Goal: Task Accomplishment & Management: Manage account settings

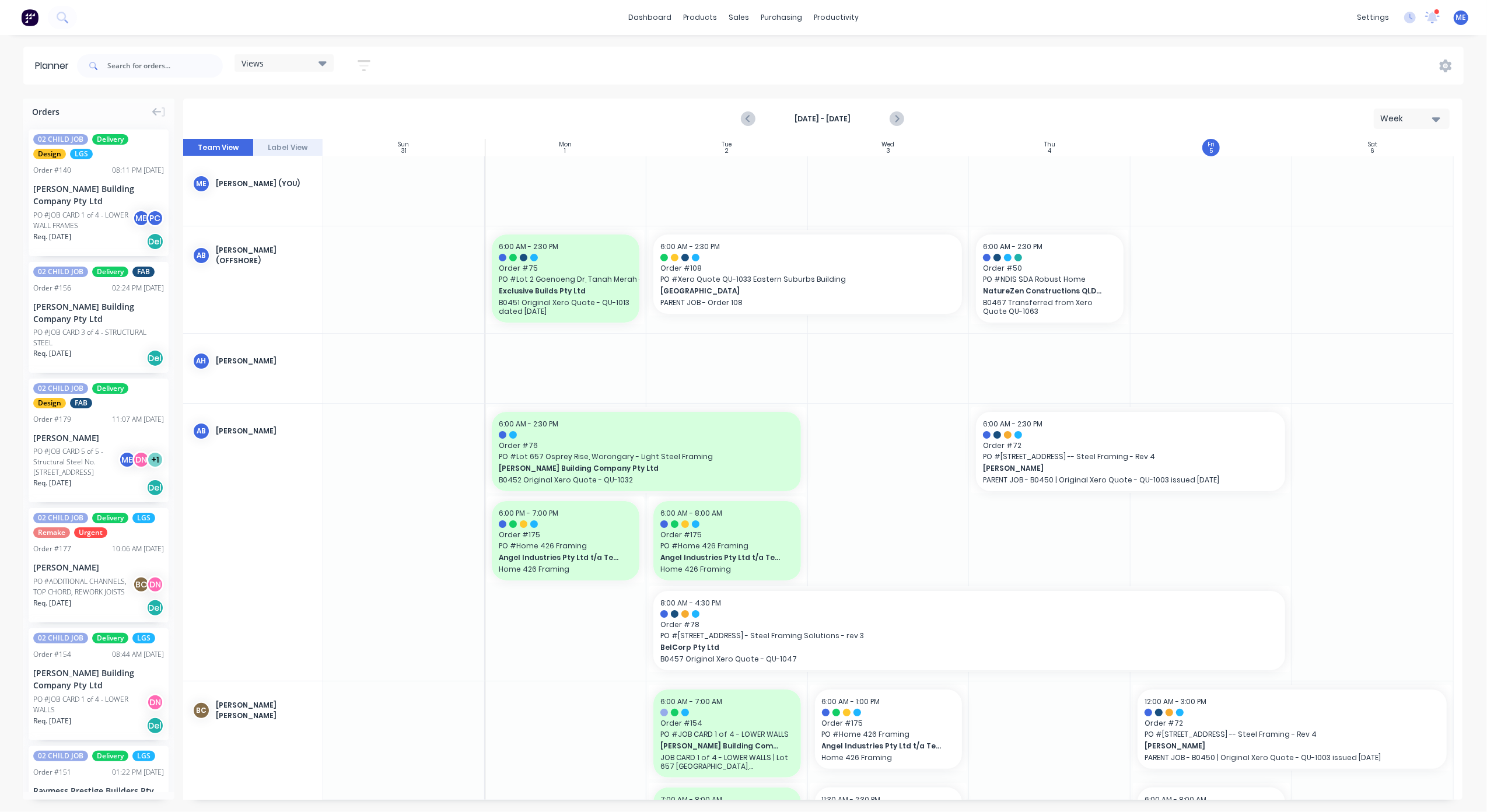
scroll to position [467, 0]
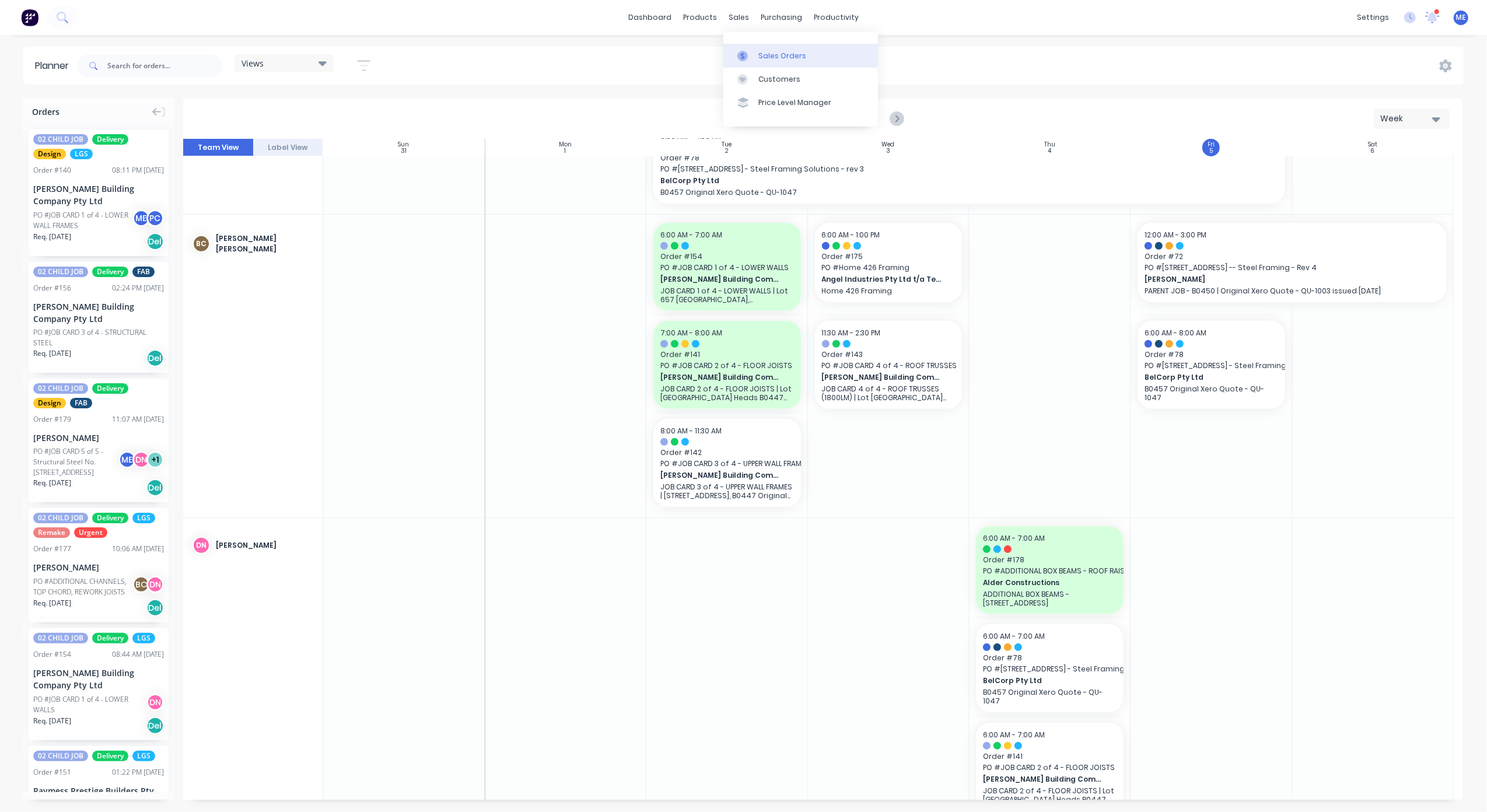
click at [752, 52] on div at bounding box center [746, 55] width 17 height 10
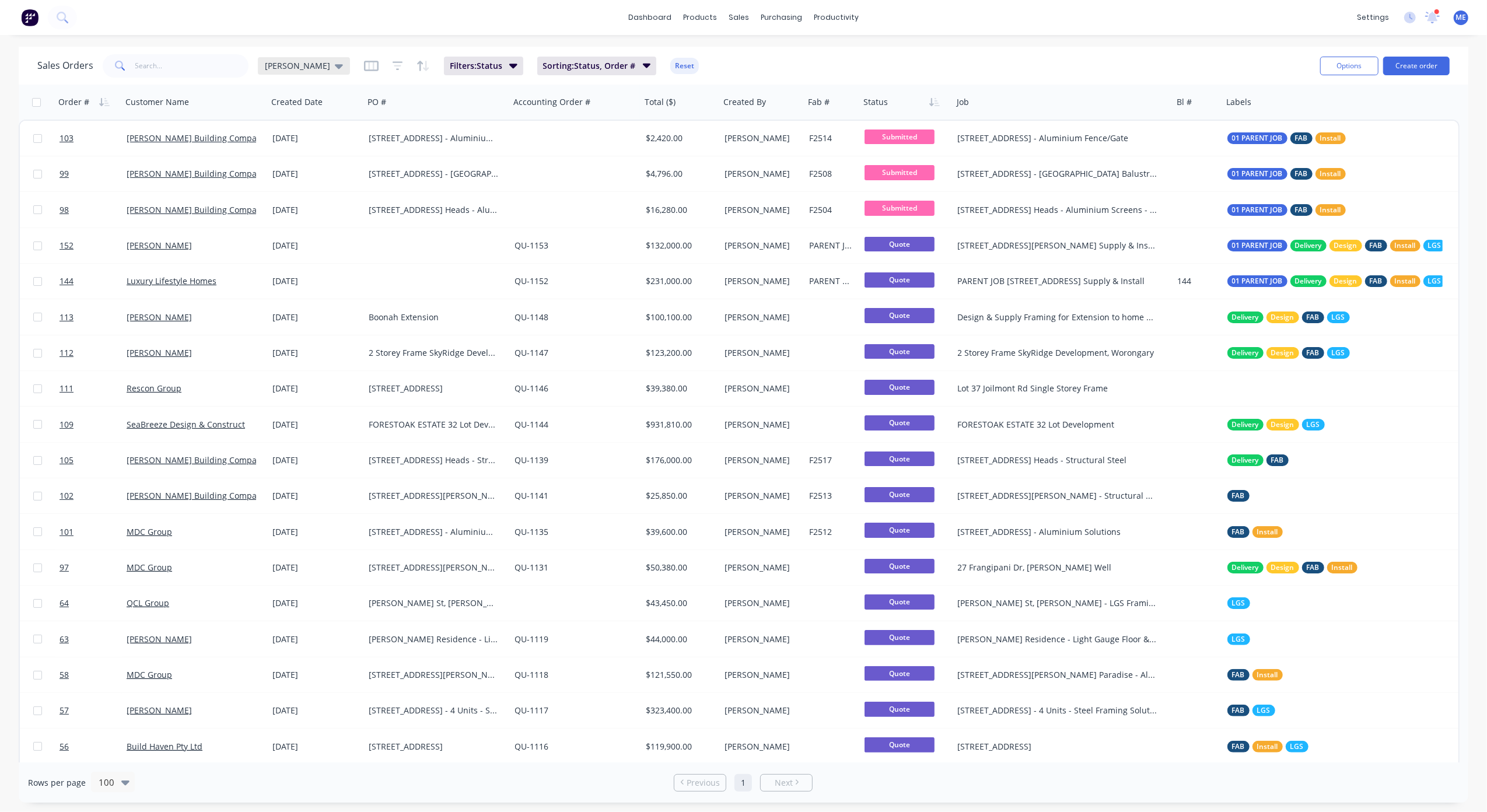
click at [281, 70] on span "[PERSON_NAME]" at bounding box center [298, 66] width 66 height 12
click at [291, 162] on button "None" at bounding box center [327, 164] width 133 height 13
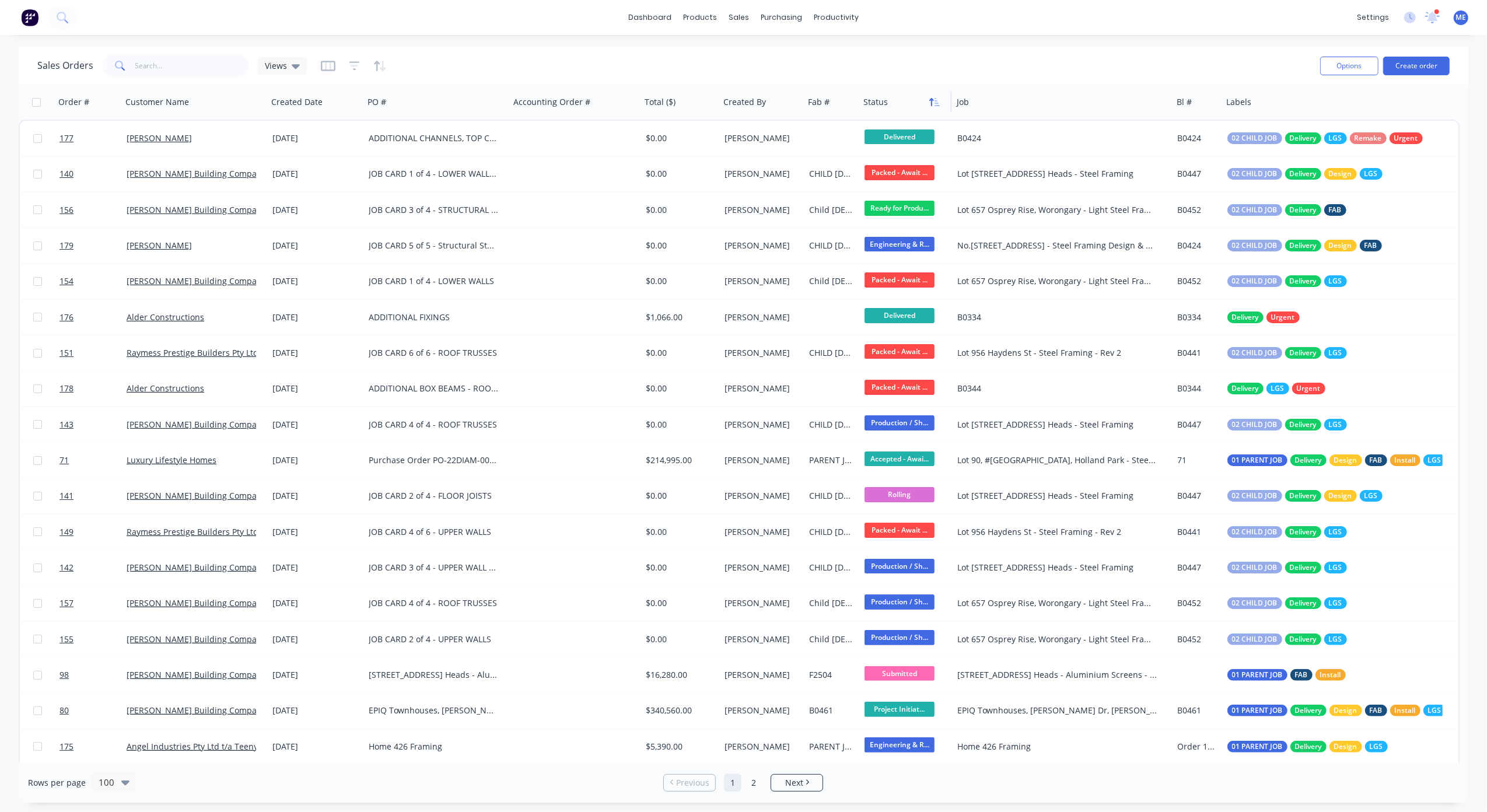
click at [934, 98] on icon "button" at bounding box center [934, 102] width 10 height 10
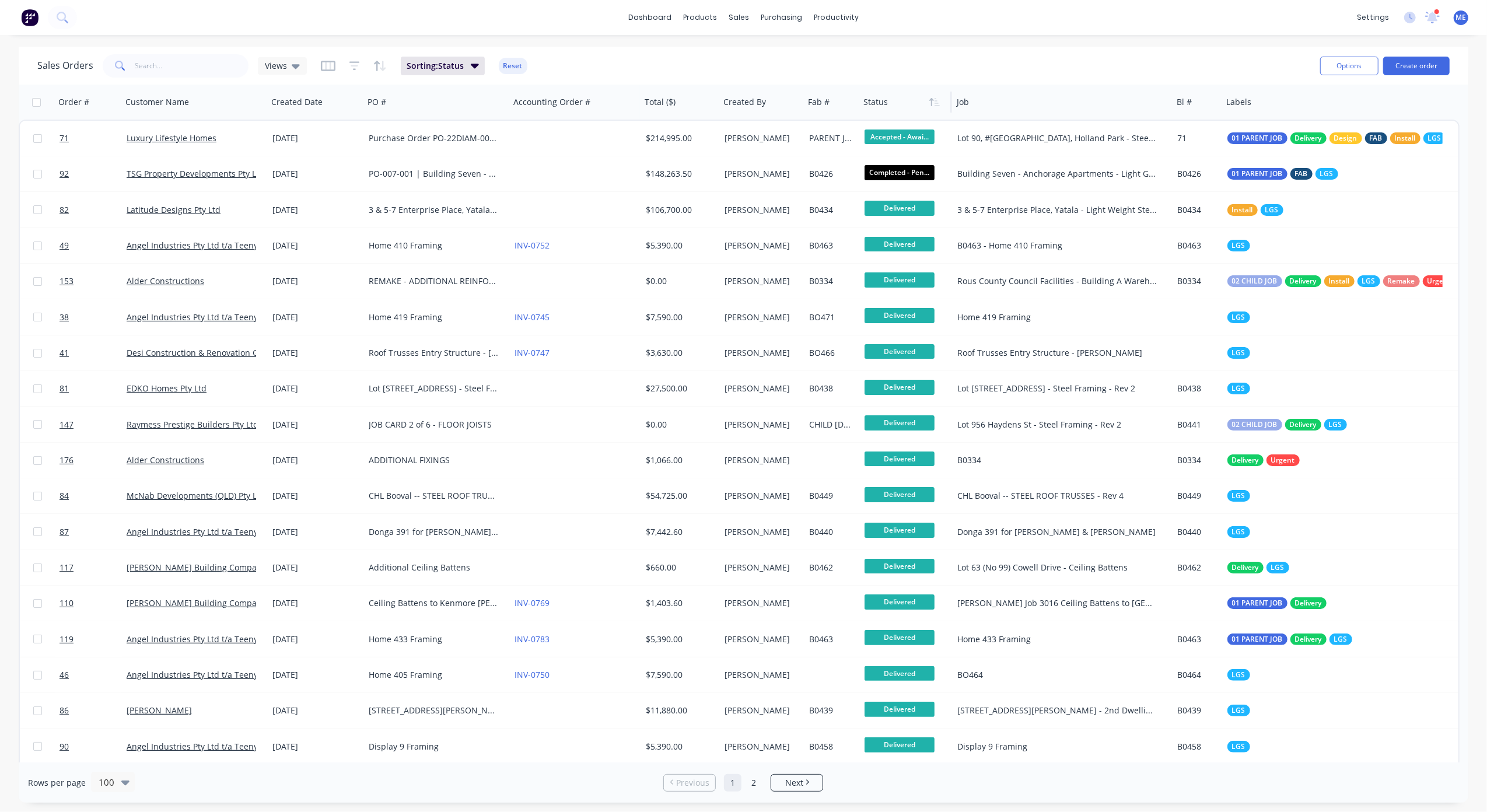
click at [934, 98] on icon "button" at bounding box center [934, 102] width 10 height 10
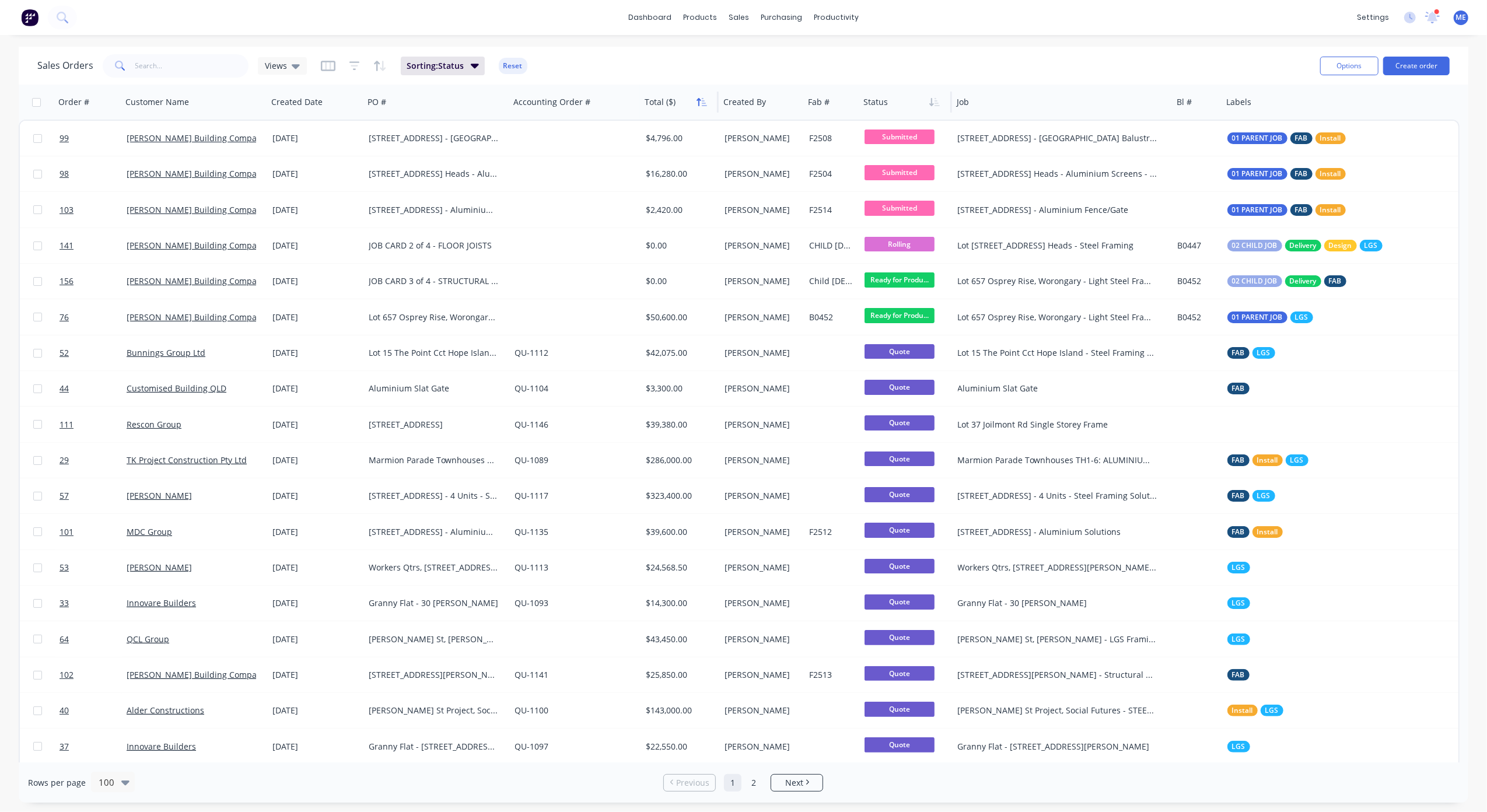
click at [700, 95] on button "button" at bounding box center [702, 102] width 17 height 17
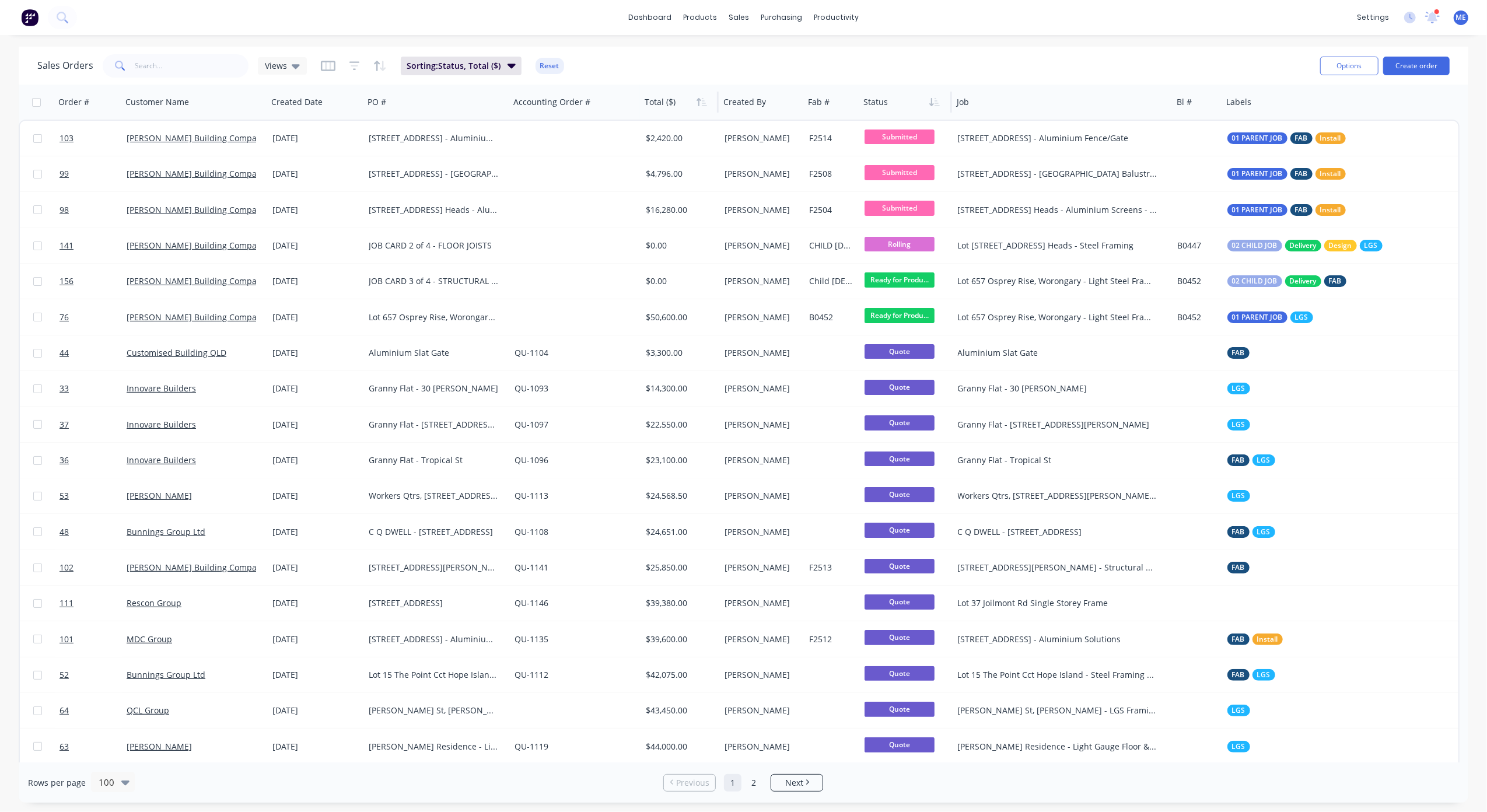
click at [700, 95] on button "button" at bounding box center [702, 102] width 17 height 17
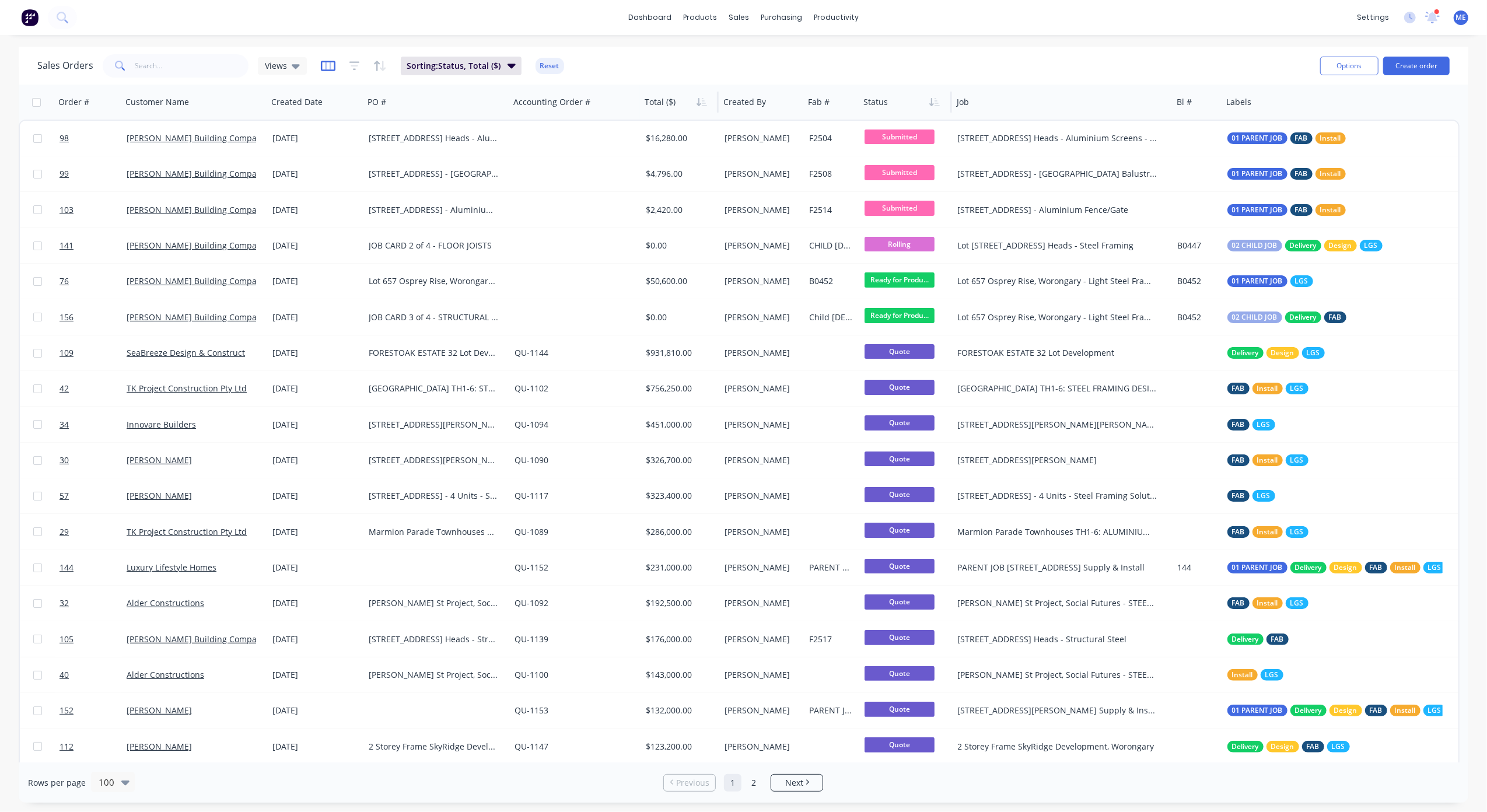
click at [325, 64] on icon "button" at bounding box center [328, 66] width 15 height 12
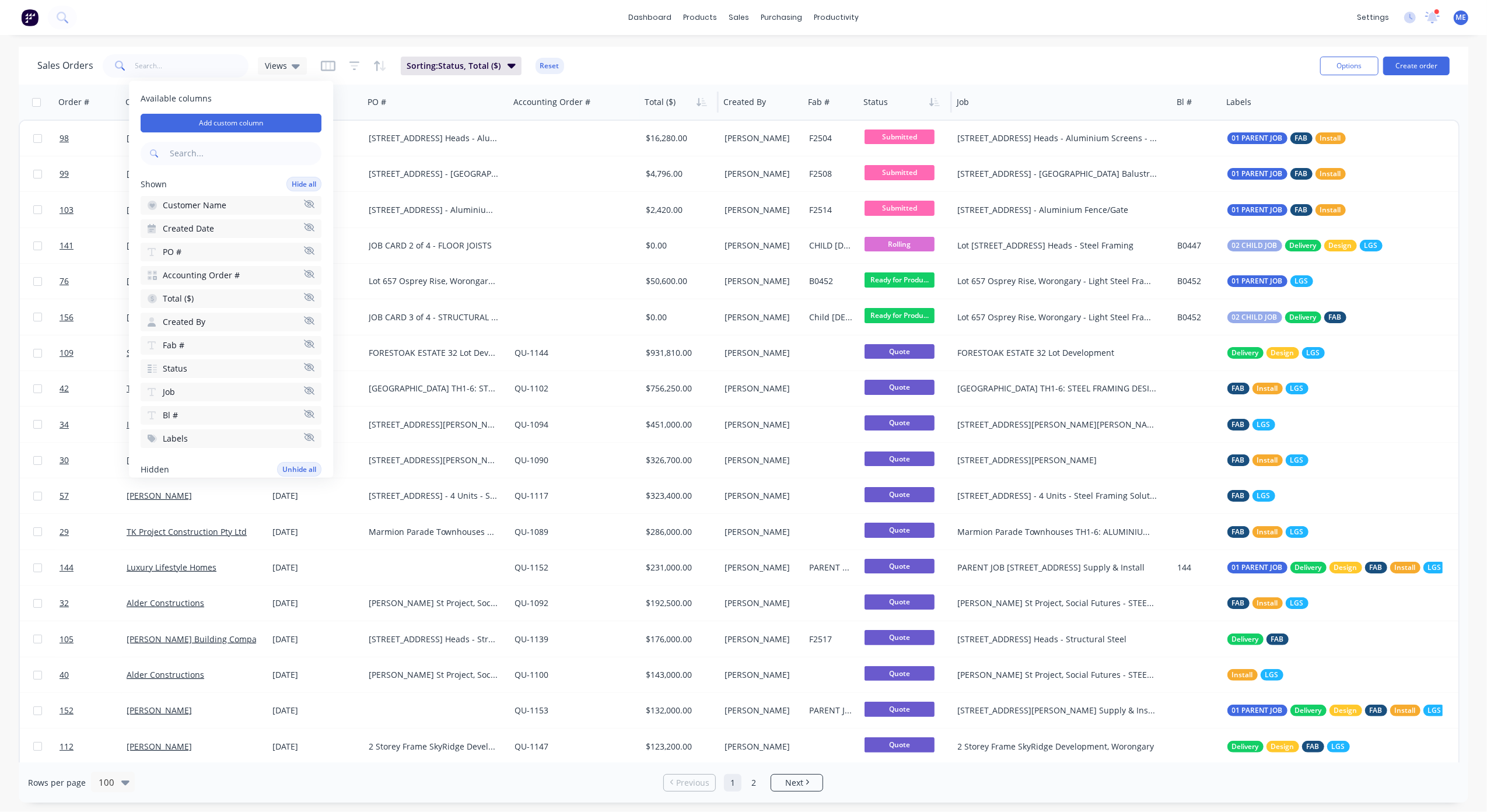
scroll to position [77, 0]
click at [304, 355] on icon "button" at bounding box center [309, 359] width 10 height 8
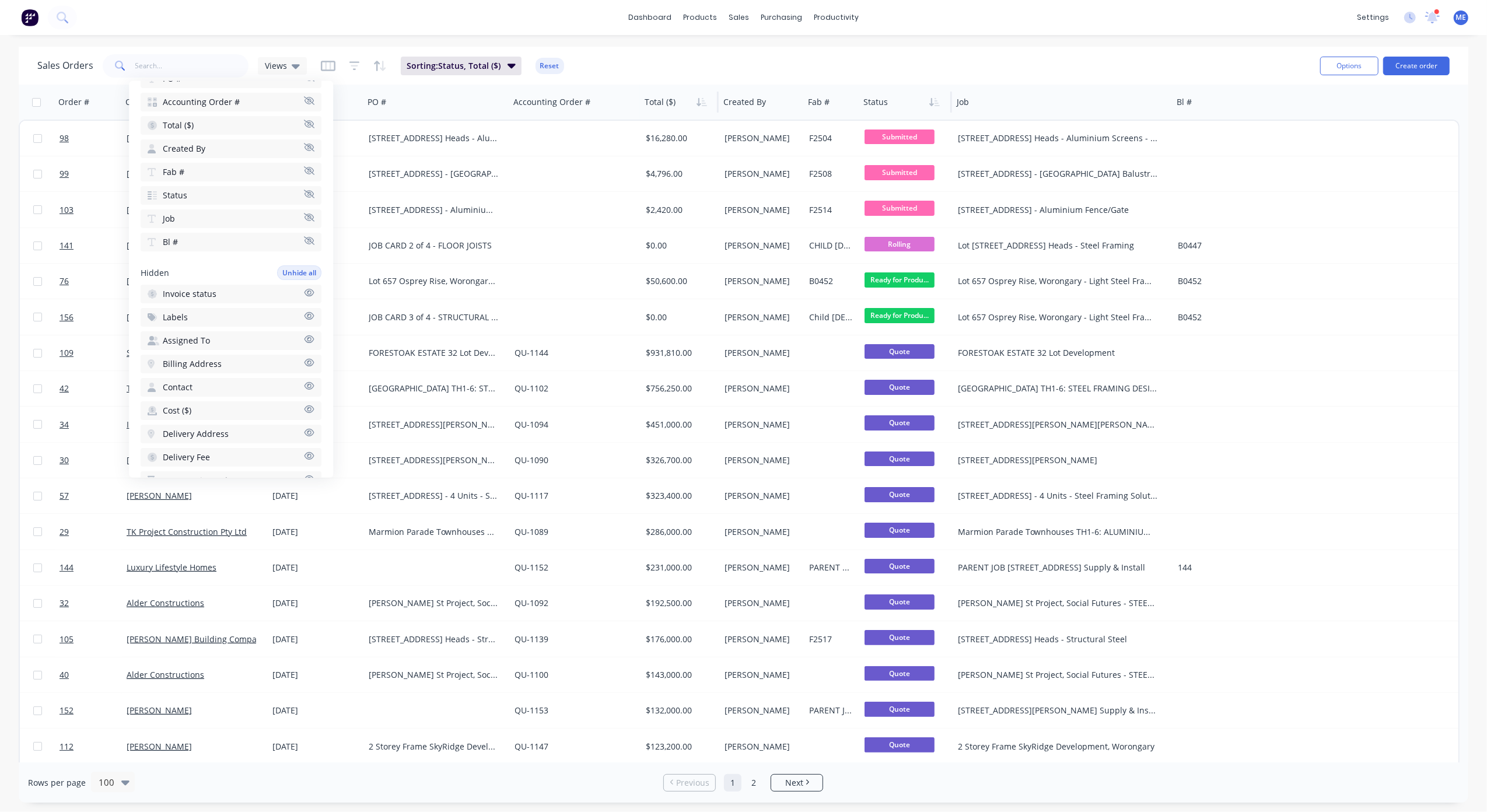
scroll to position [311, 0]
click at [305, 175] on icon "button" at bounding box center [309, 178] width 10 height 8
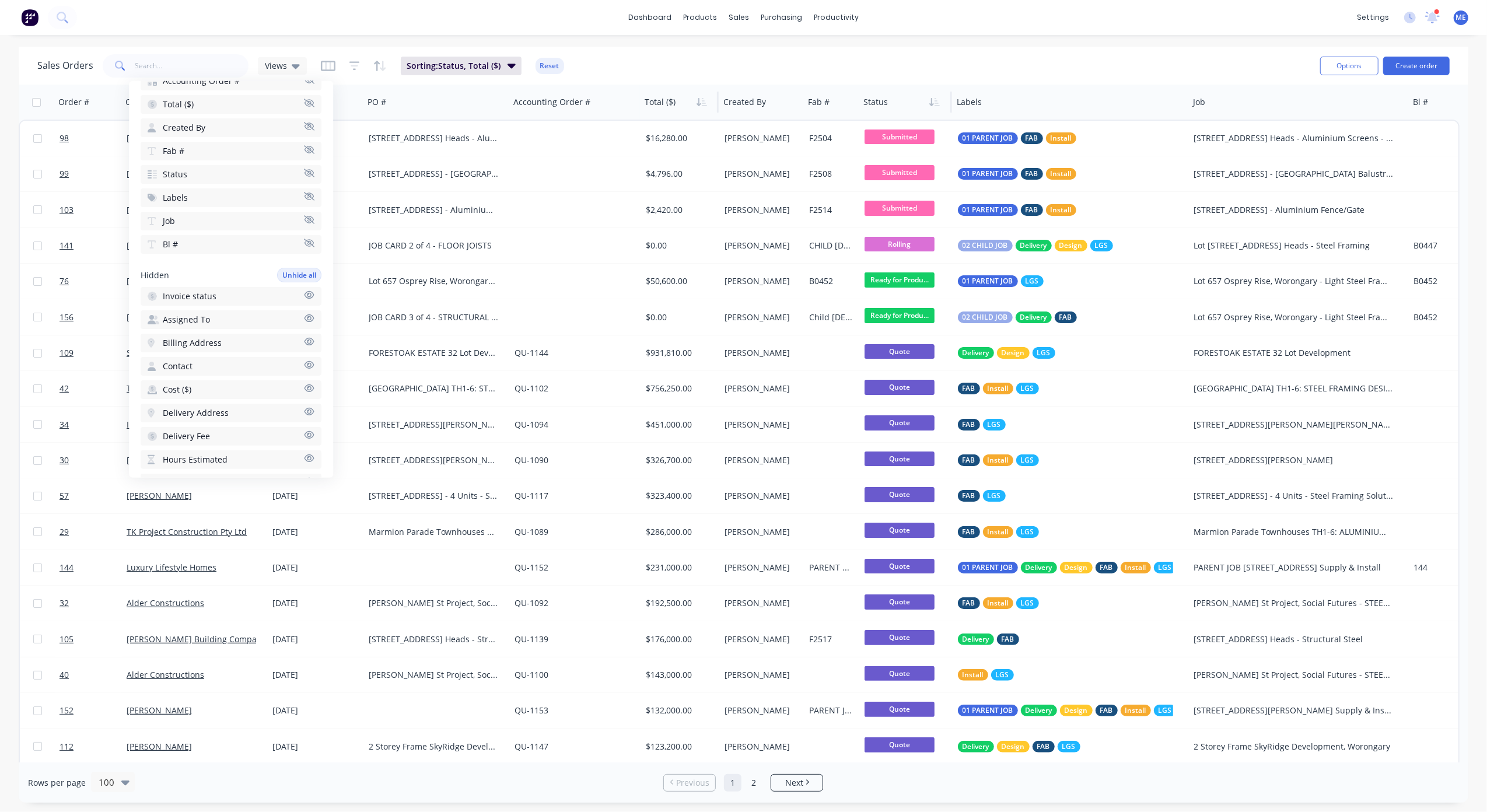
scroll to position [0, 0]
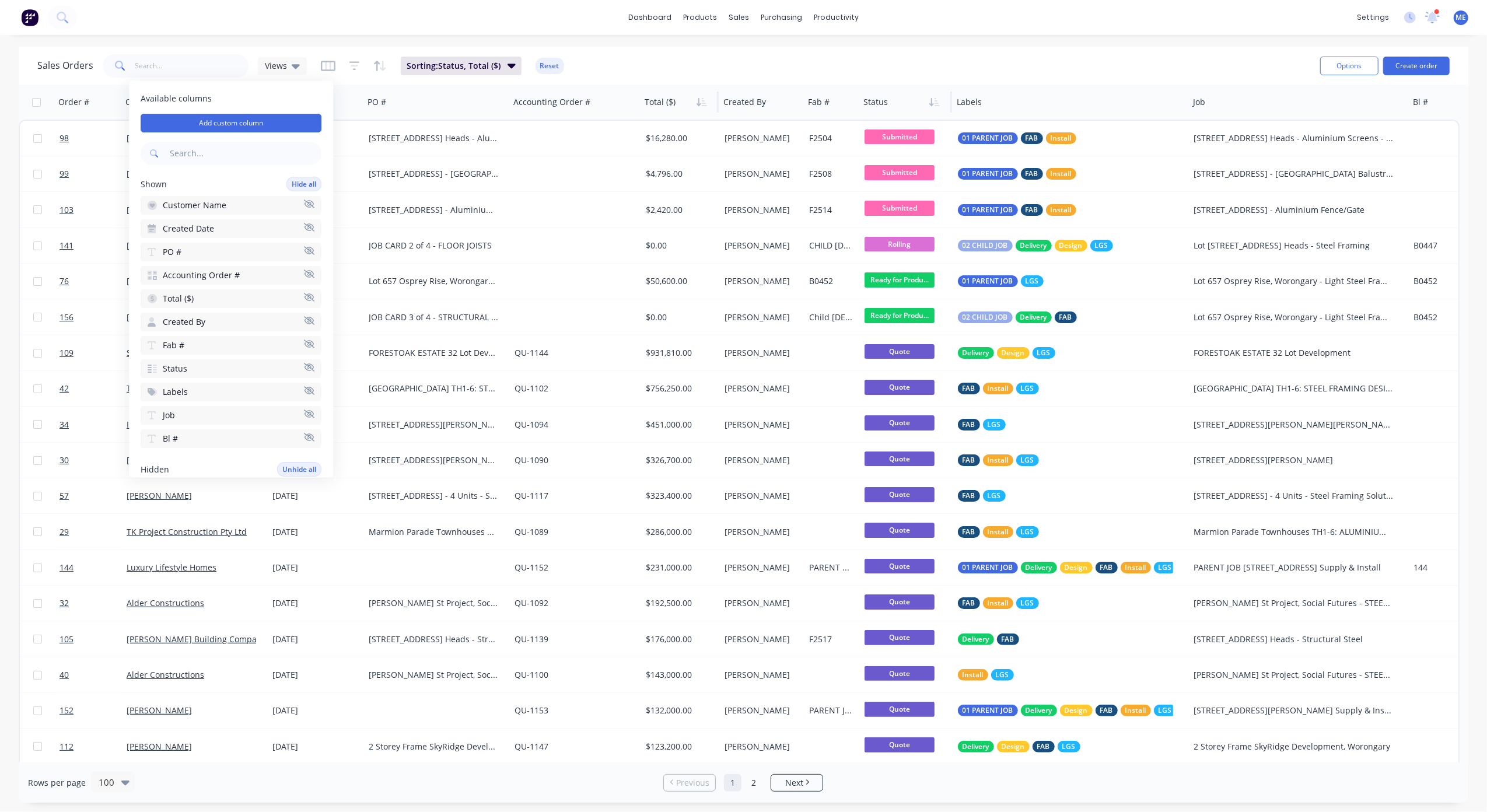
drag, startPoint x: 588, startPoint y: 55, endPoint x: 470, endPoint y: 55, distance: 118.0
click at [588, 55] on div "Sales Orders Views Sorting: Status, Total ($) Reset" at bounding box center [674, 65] width 1274 height 28
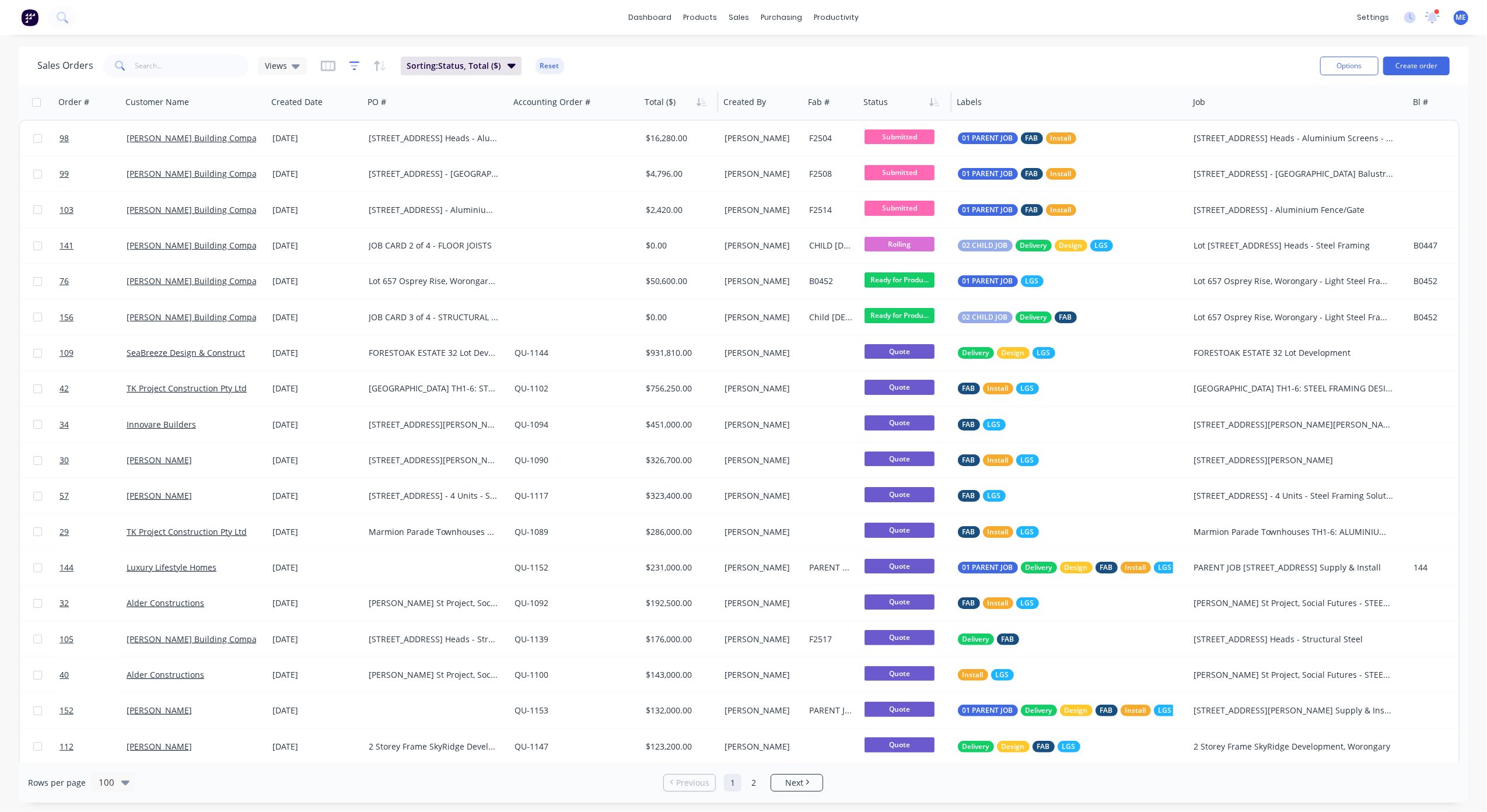
click at [354, 61] on icon "button" at bounding box center [354, 66] width 10 height 9
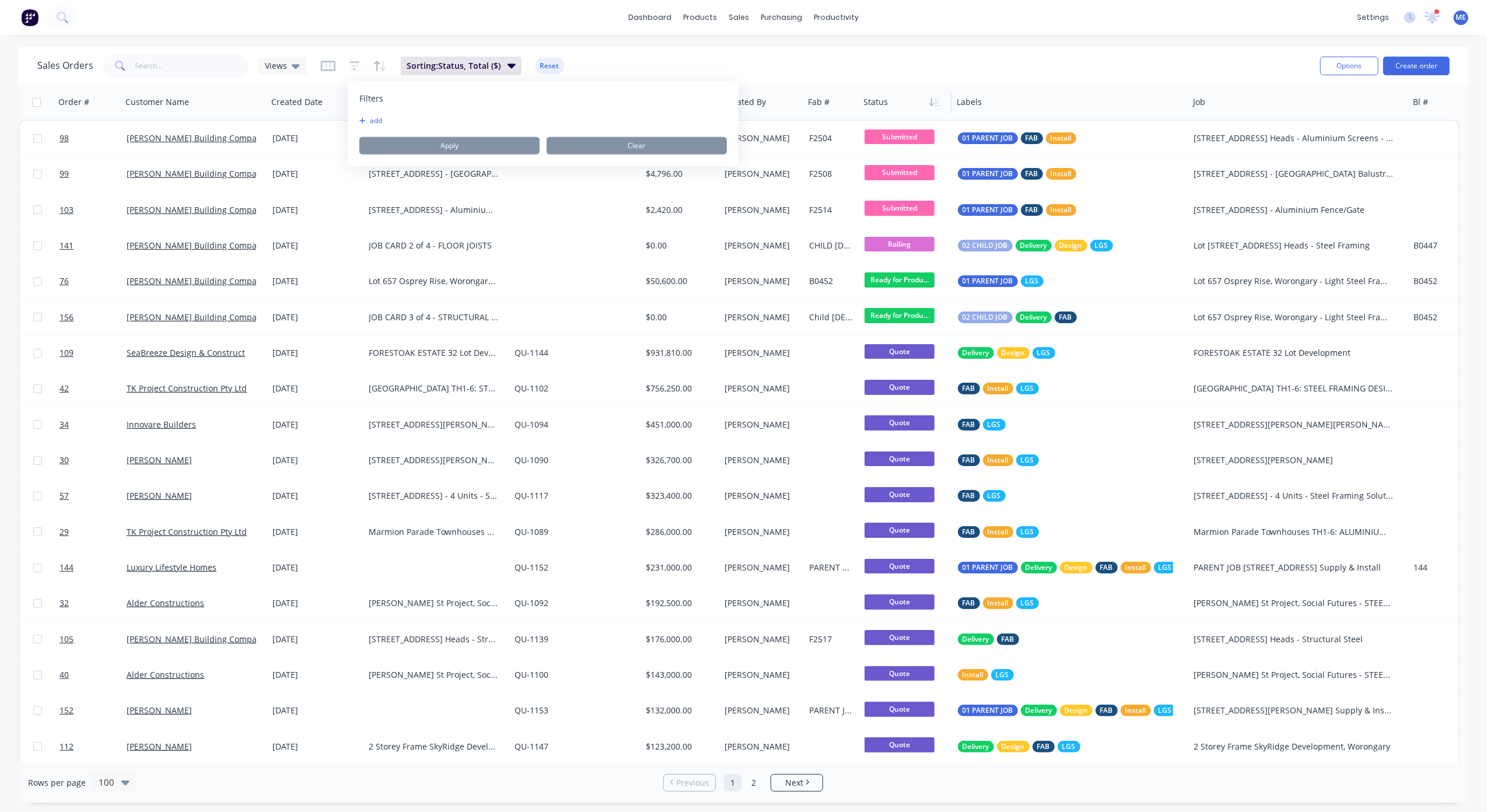
click at [385, 119] on button "add" at bounding box center [374, 121] width 29 height 10
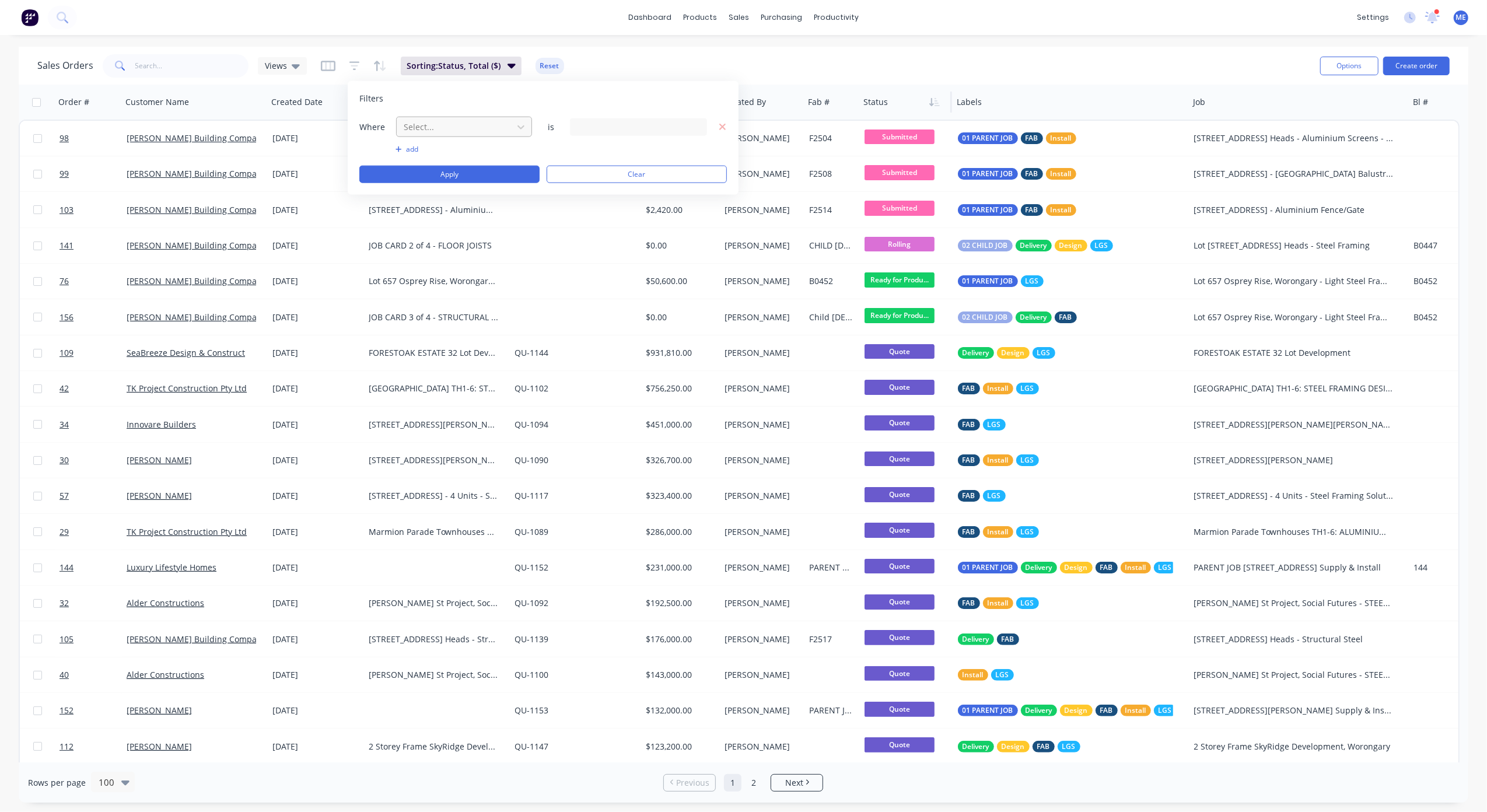
click at [457, 130] on div at bounding box center [454, 126] width 104 height 14
click at [448, 217] on div "Labels" at bounding box center [464, 224] width 135 height 21
click at [615, 121] on div "14 Labels selected" at bounding box center [629, 127] width 106 height 12
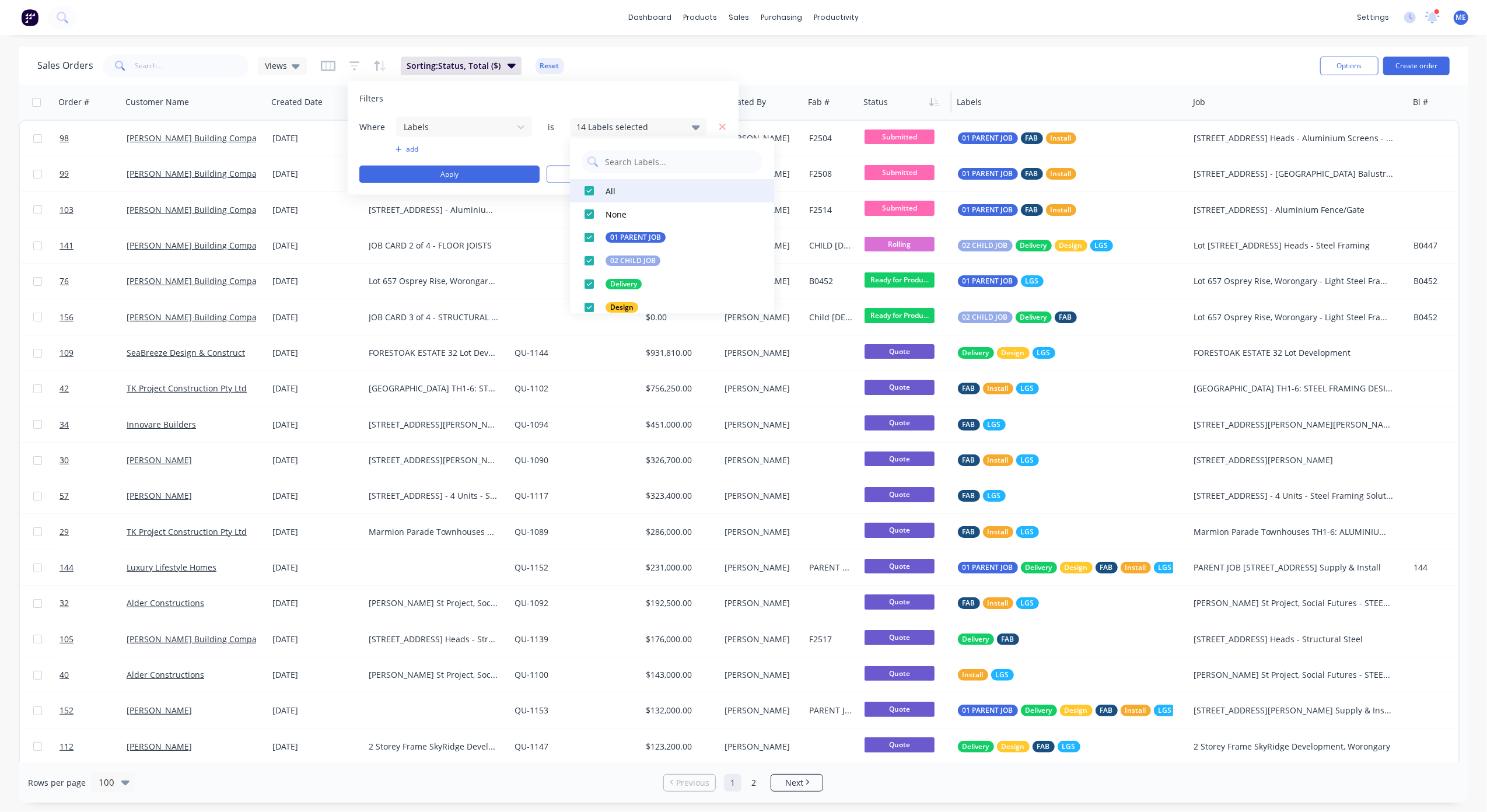
click at [586, 190] on div at bounding box center [589, 191] width 23 height 23
click at [588, 238] on div at bounding box center [589, 238] width 23 height 23
click at [474, 169] on button "Apply" at bounding box center [449, 174] width 180 height 17
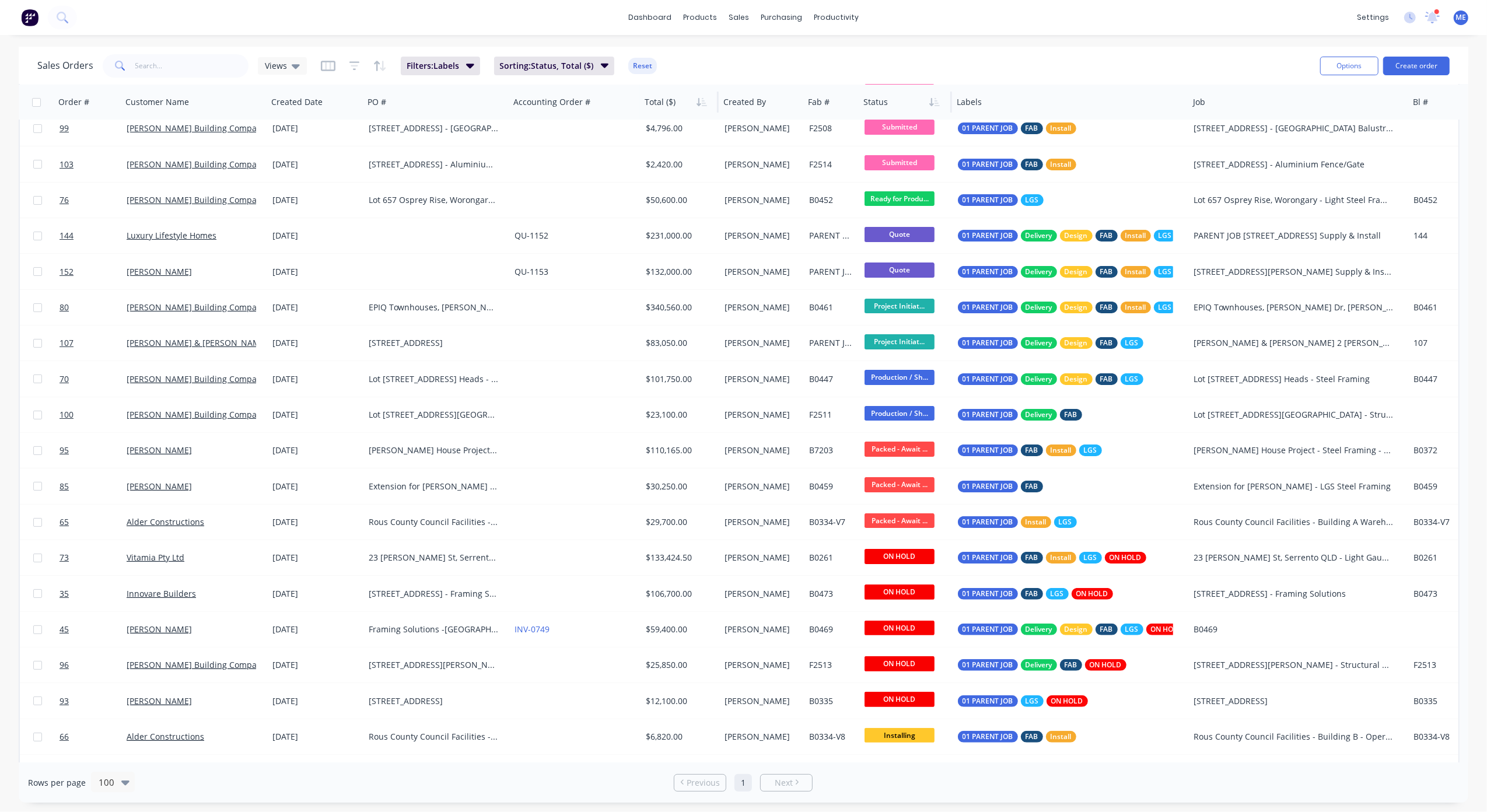
scroll to position [0, 0]
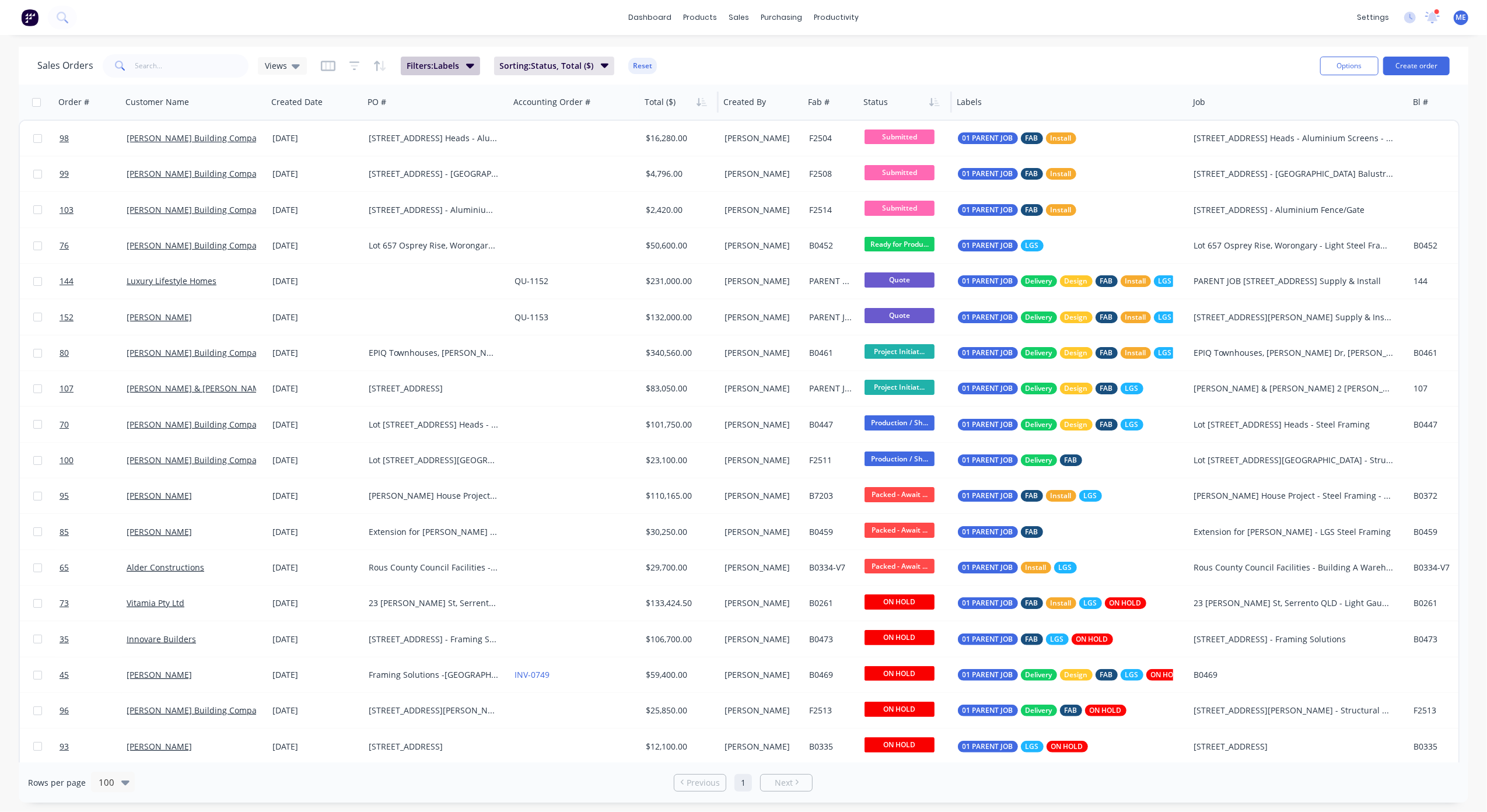
click at [440, 68] on span "Filters: Labels" at bounding box center [433, 66] width 52 height 12
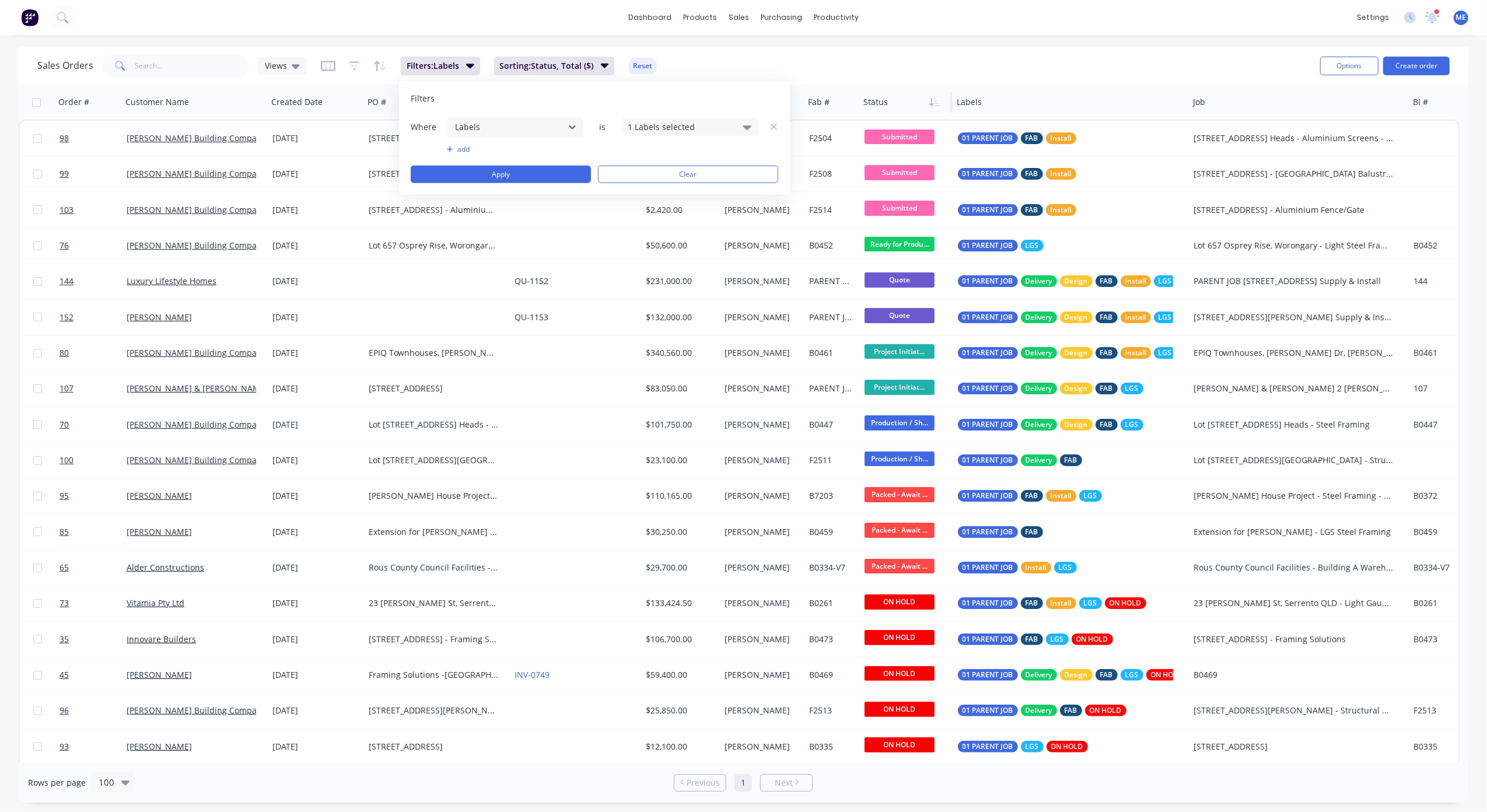
click at [463, 150] on button "add" at bounding box center [515, 149] width 137 height 10
click at [507, 155] on div at bounding box center [506, 155] width 104 height 14
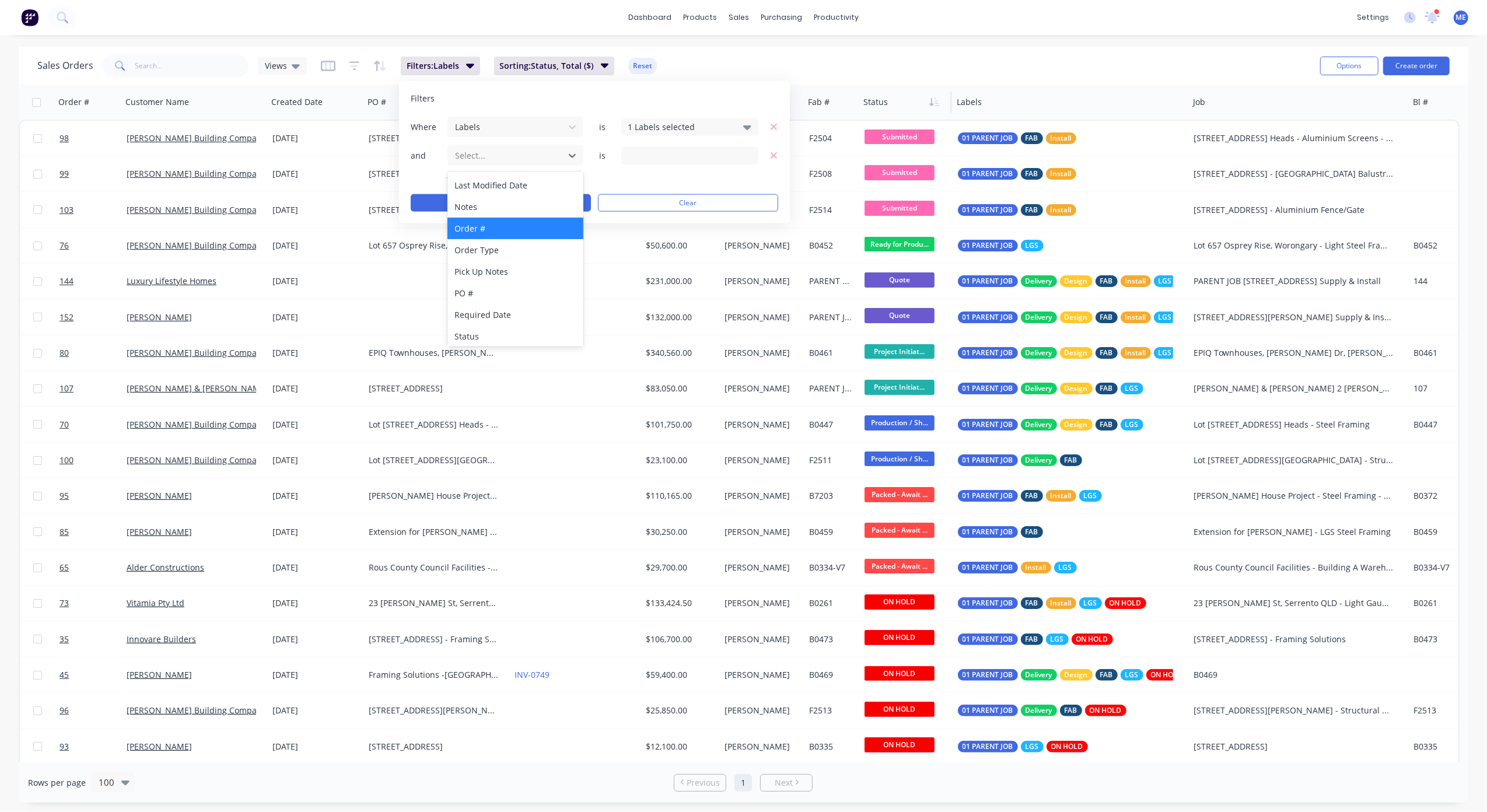
scroll to position [325, 0]
click at [507, 329] on div "Status" at bounding box center [515, 334] width 135 height 21
click at [664, 155] on div "19 Status selected" at bounding box center [680, 155] width 106 height 12
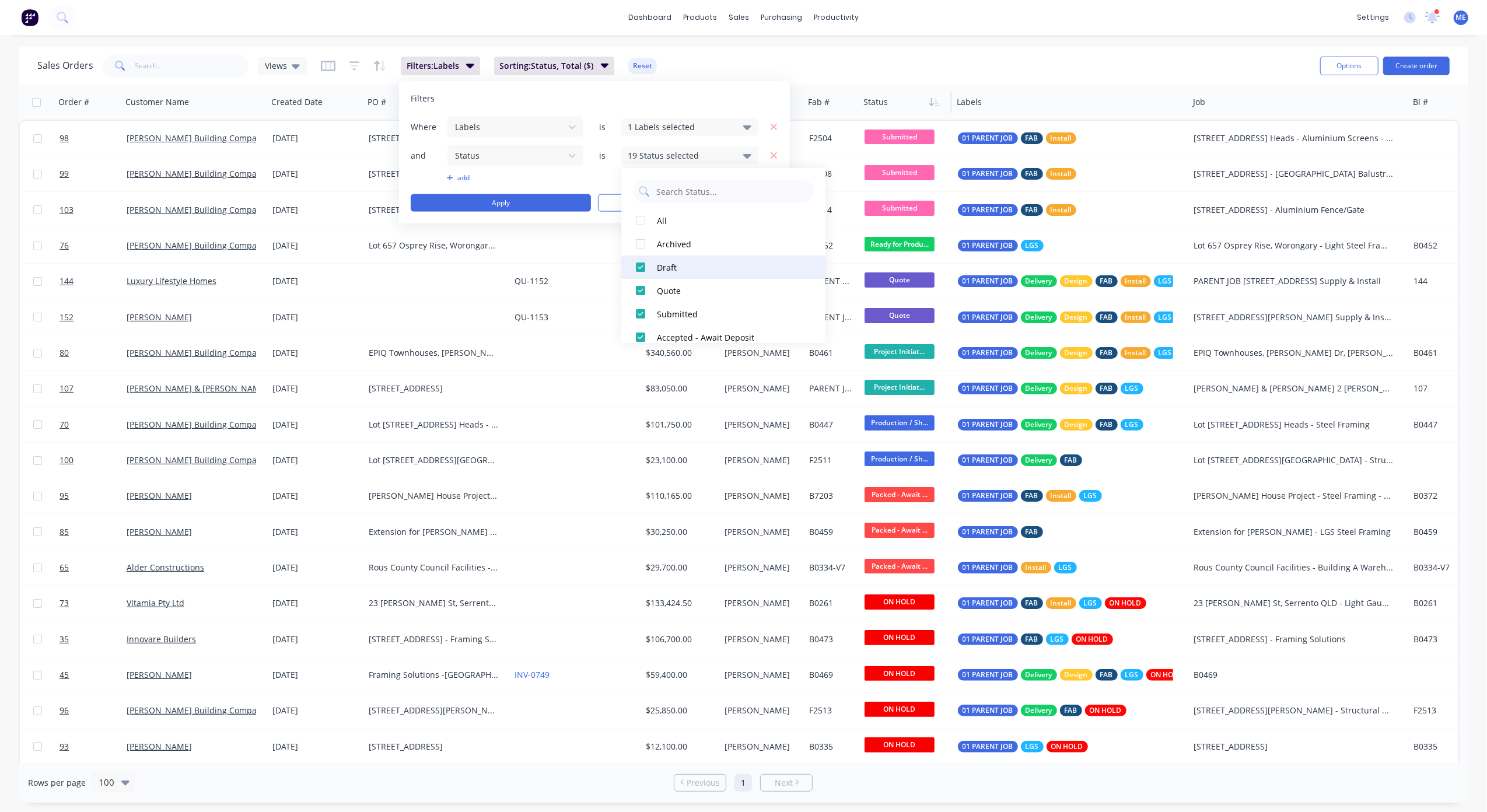
click at [641, 269] on div at bounding box center [641, 267] width 23 height 23
click at [640, 290] on div at bounding box center [641, 291] width 23 height 23
click at [642, 313] on div at bounding box center [641, 314] width 23 height 23
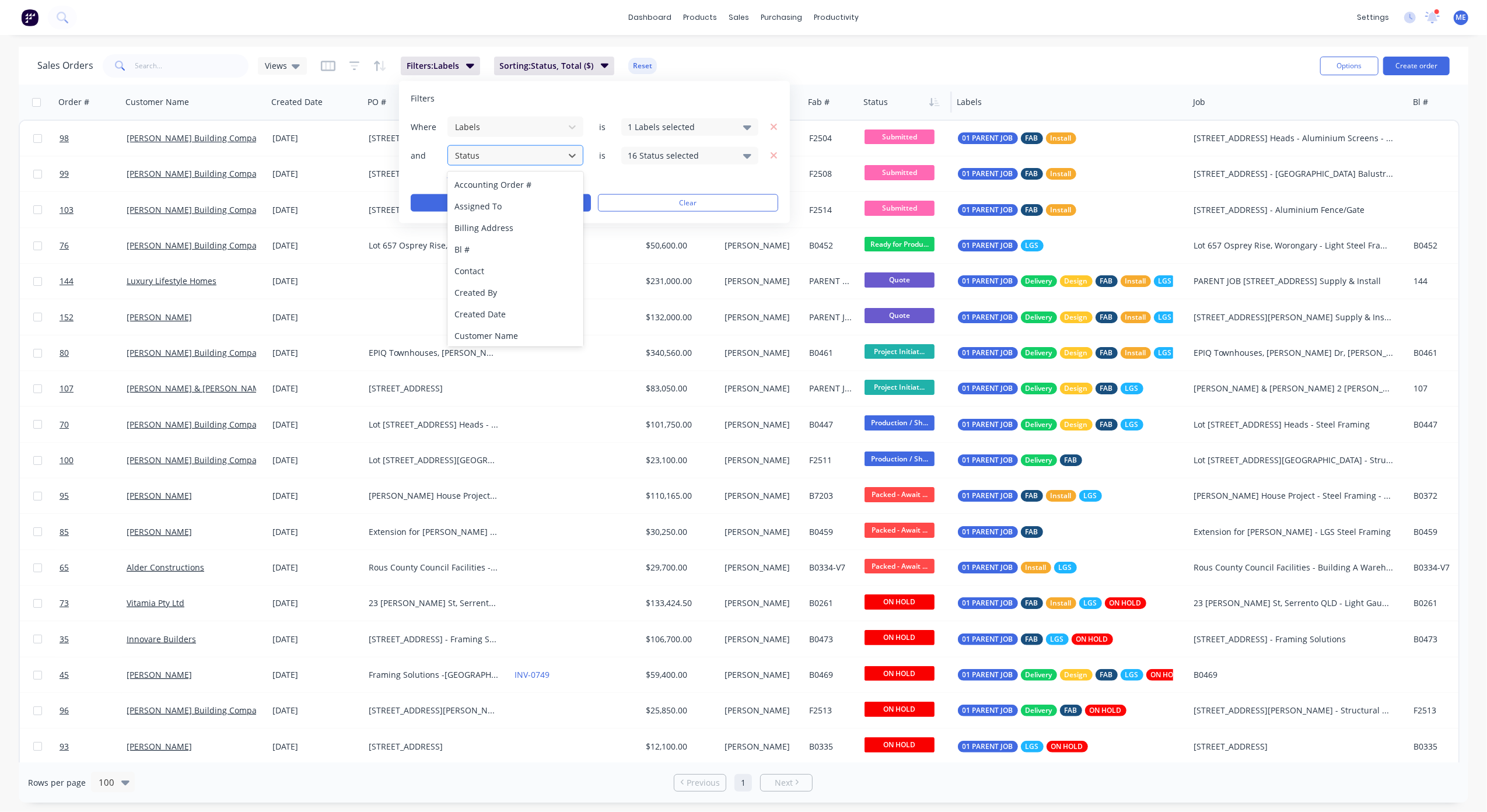
click at [546, 165] on div "Status" at bounding box center [506, 155] width 111 height 19
click at [628, 176] on div "add" at bounding box center [595, 178] width 367 height 10
click at [551, 200] on button "Apply" at bounding box center [501, 202] width 180 height 17
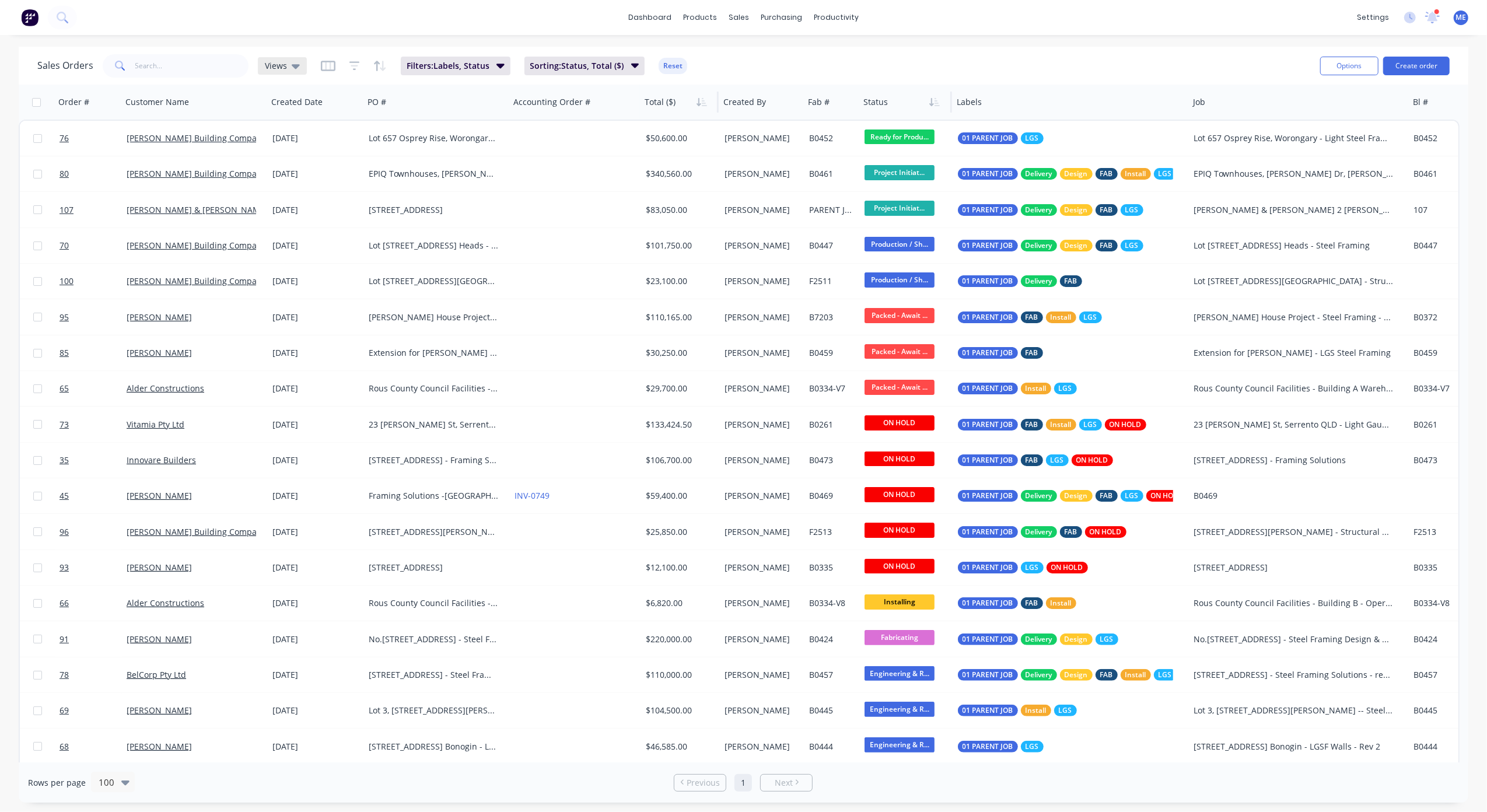
click at [285, 61] on div "Views" at bounding box center [282, 66] width 35 height 10
click at [365, 139] on button "Save new view" at bounding box center [339, 139] width 156 height 17
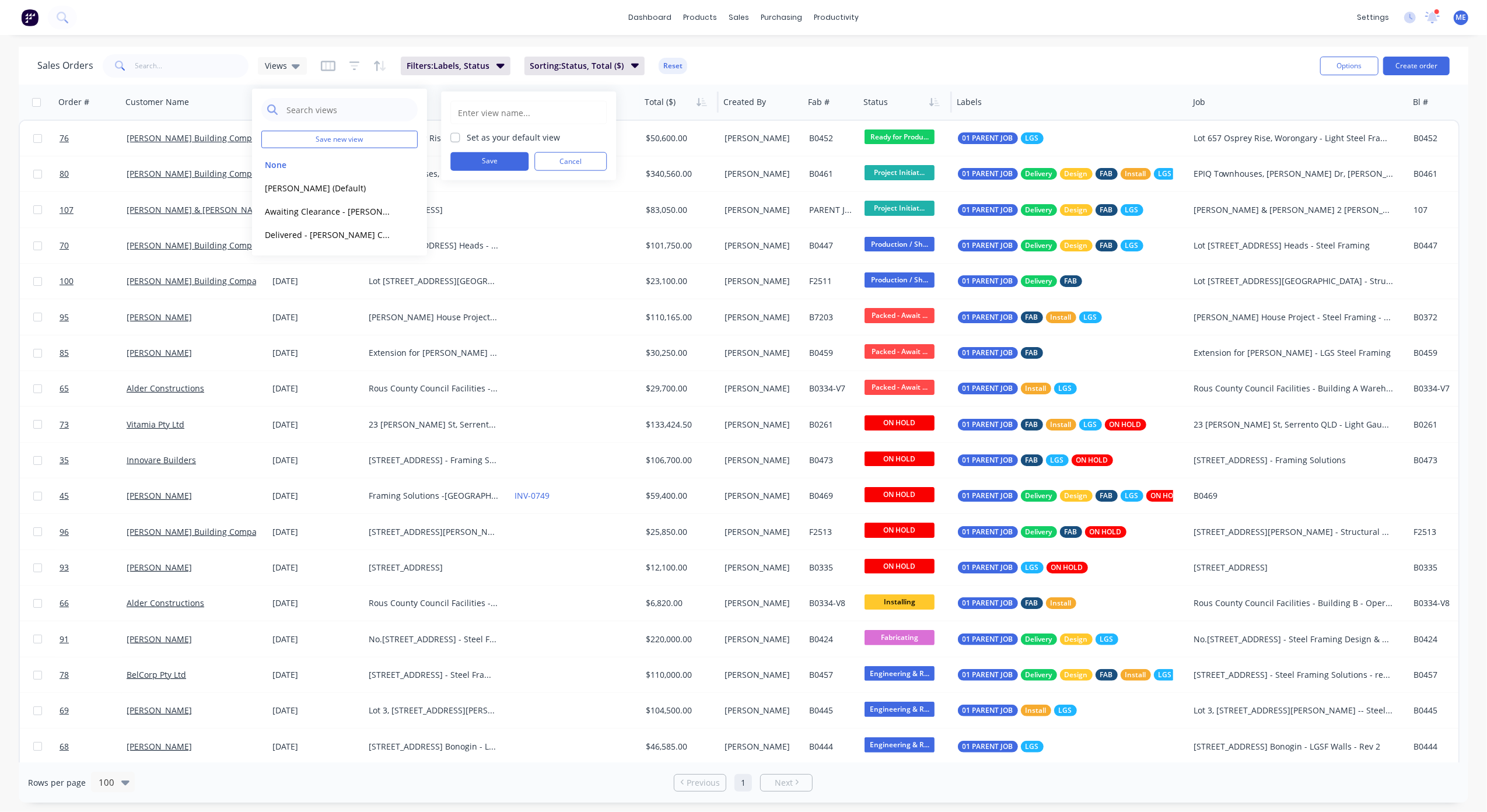
click at [502, 112] on input "text" at bounding box center [528, 113] width 144 height 22
type input "Current Jobs"
click at [502, 139] on label "Set as your default view" at bounding box center [513, 137] width 93 height 12
click at [460, 139] on input "Set as your default view" at bounding box center [455, 137] width 10 height 11
checkbox input "true"
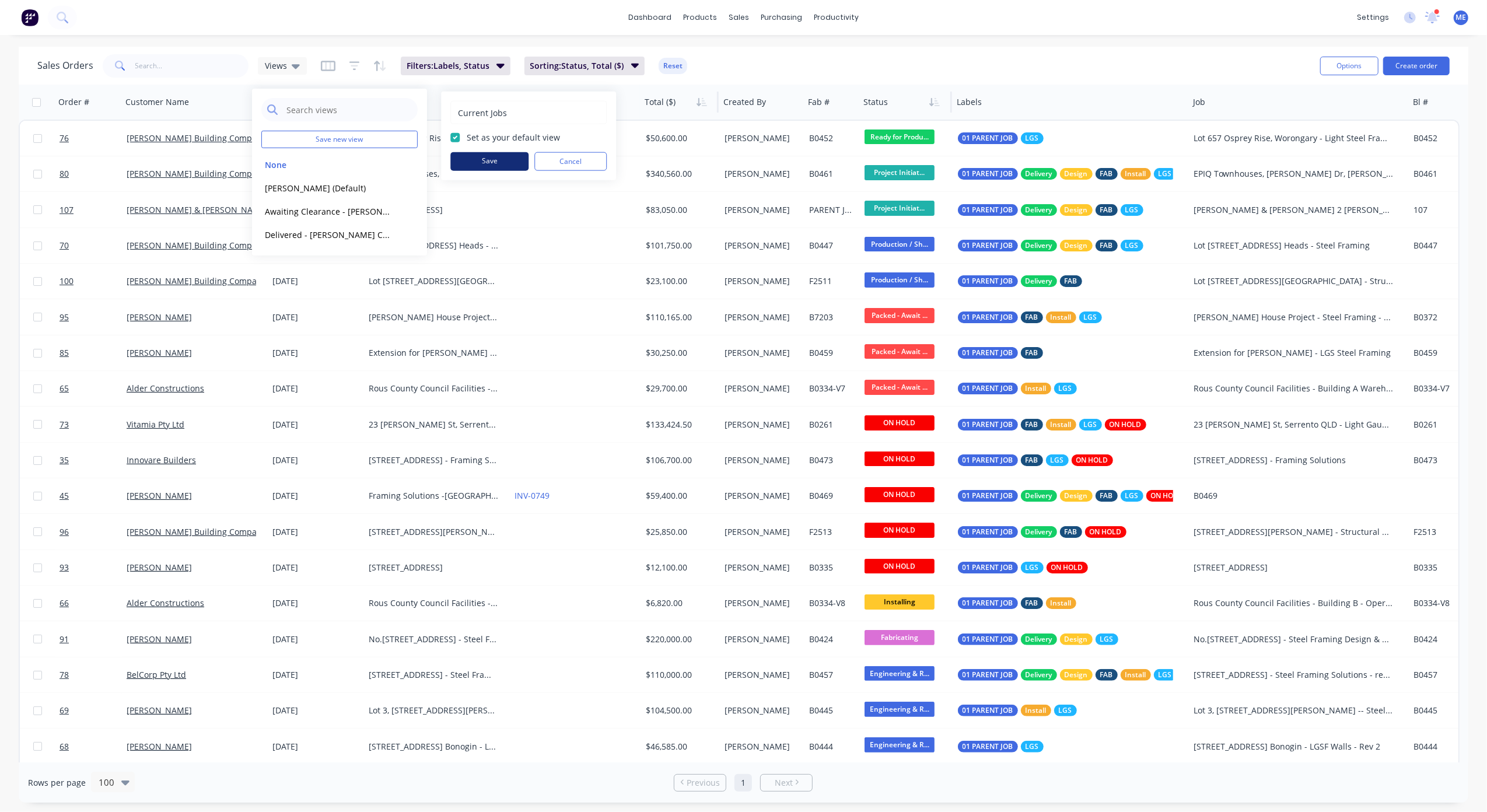
click at [495, 160] on button "Save" at bounding box center [489, 161] width 78 height 19
click at [914, 52] on div "Sales Orders Current Jobs Filters: Labels, Status Sorting: Status, Total ($) Re…" at bounding box center [674, 65] width 1274 height 28
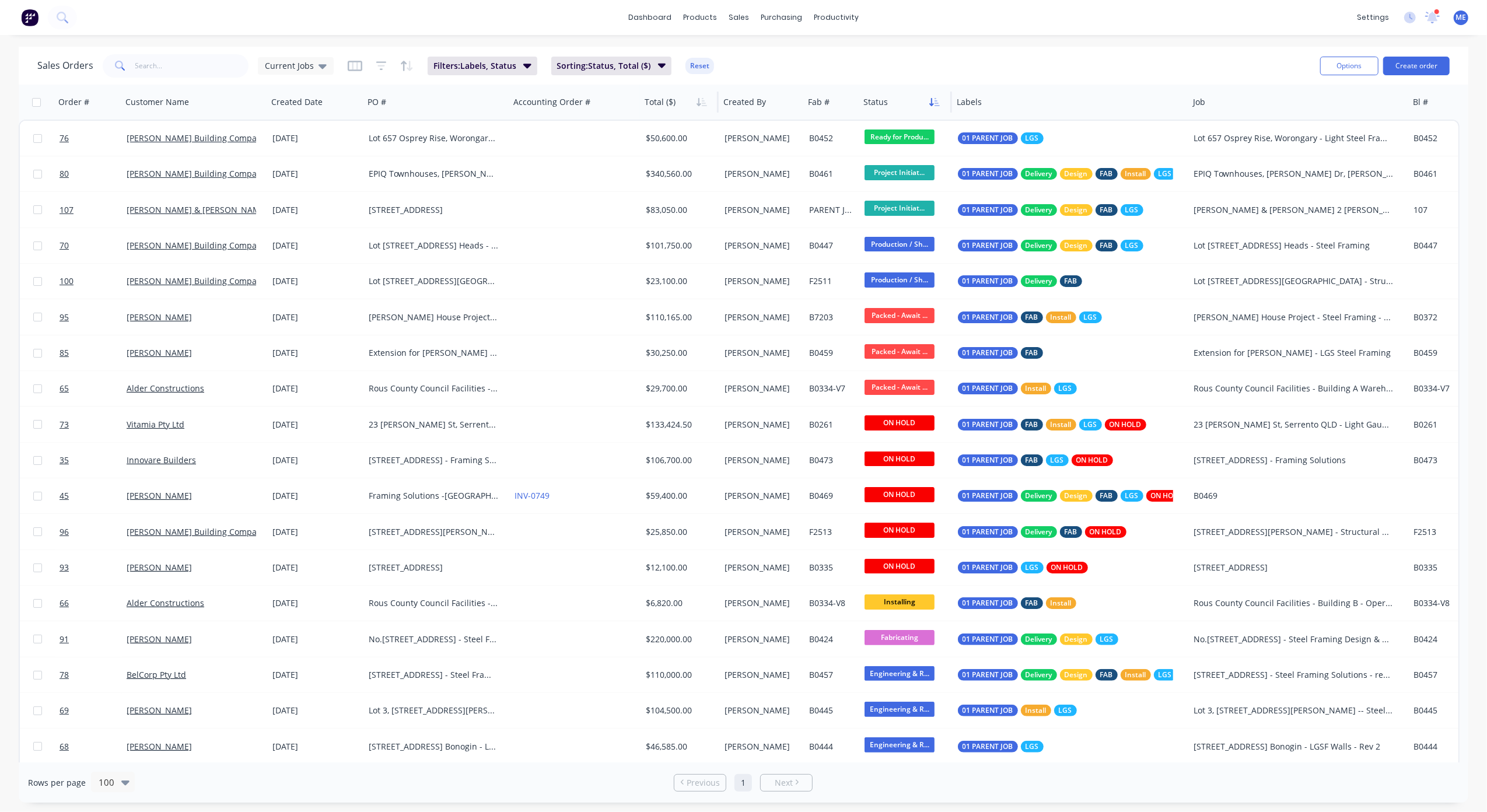
click at [934, 104] on icon "button" at bounding box center [934, 102] width 10 height 10
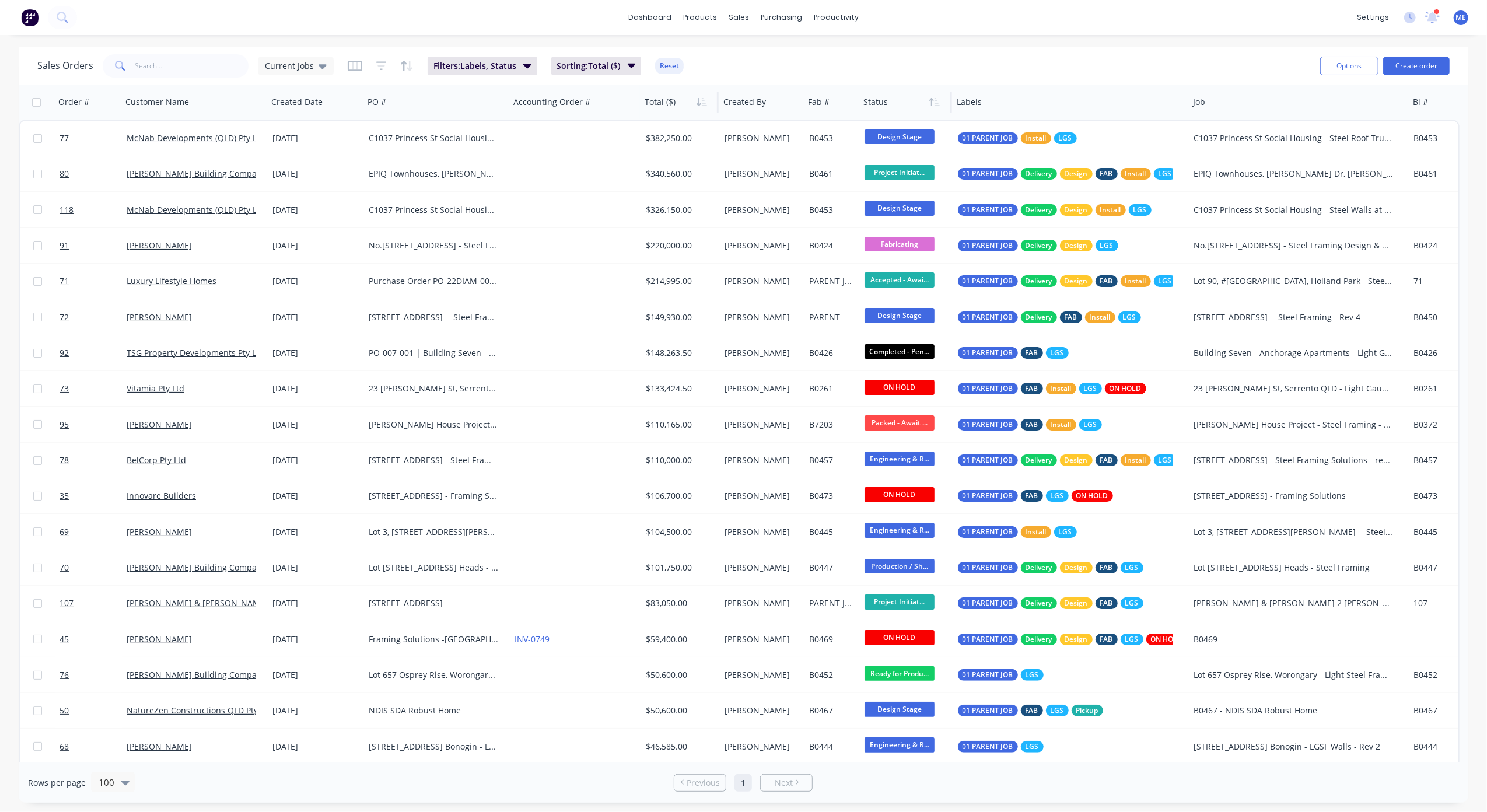
click at [934, 104] on icon "button" at bounding box center [934, 102] width 10 height 10
click at [341, 106] on icon "button" at bounding box center [345, 102] width 10 height 10
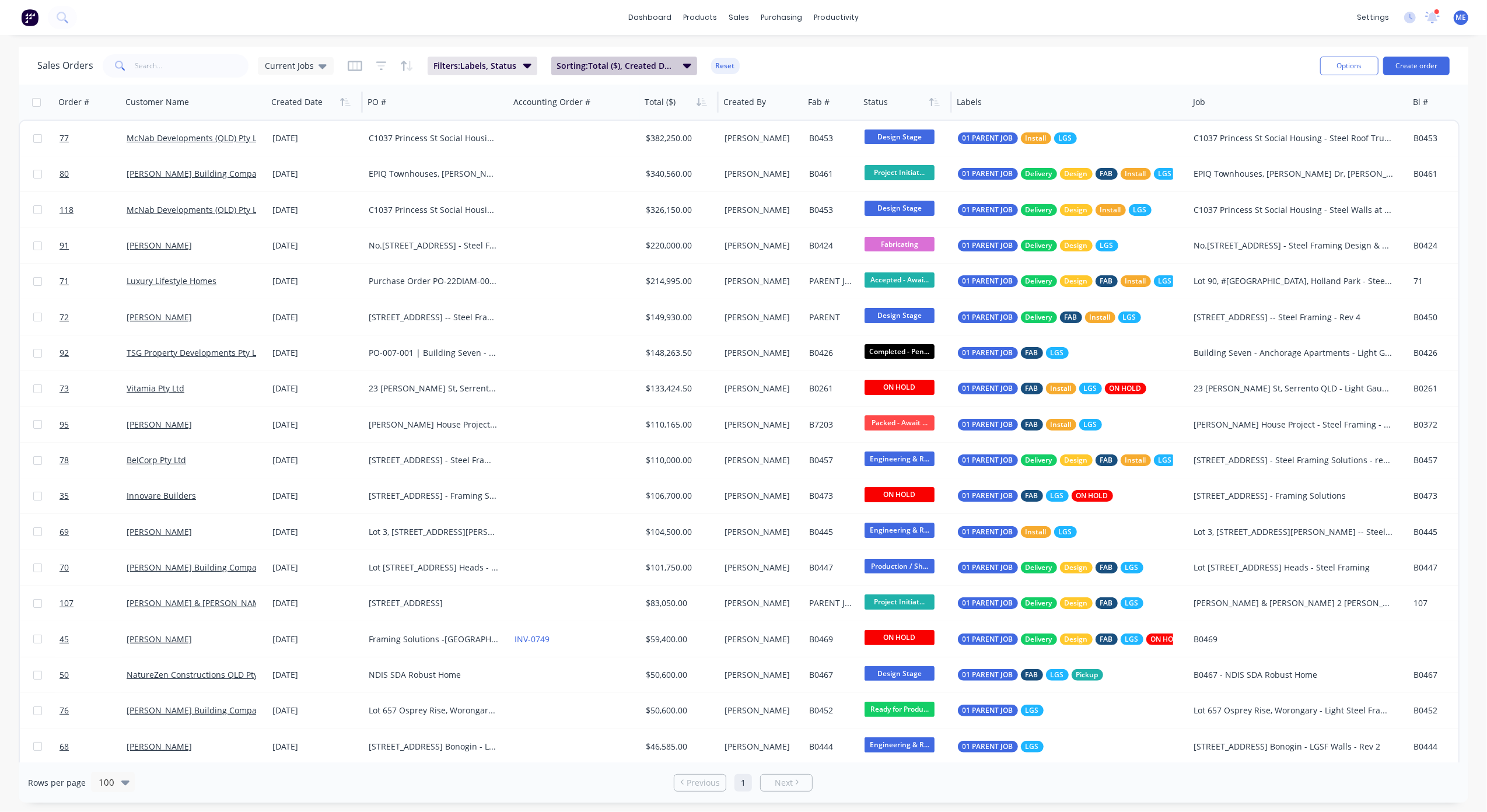
click at [623, 68] on span "Sorting: Total ($), Created Date" at bounding box center [617, 66] width 119 height 12
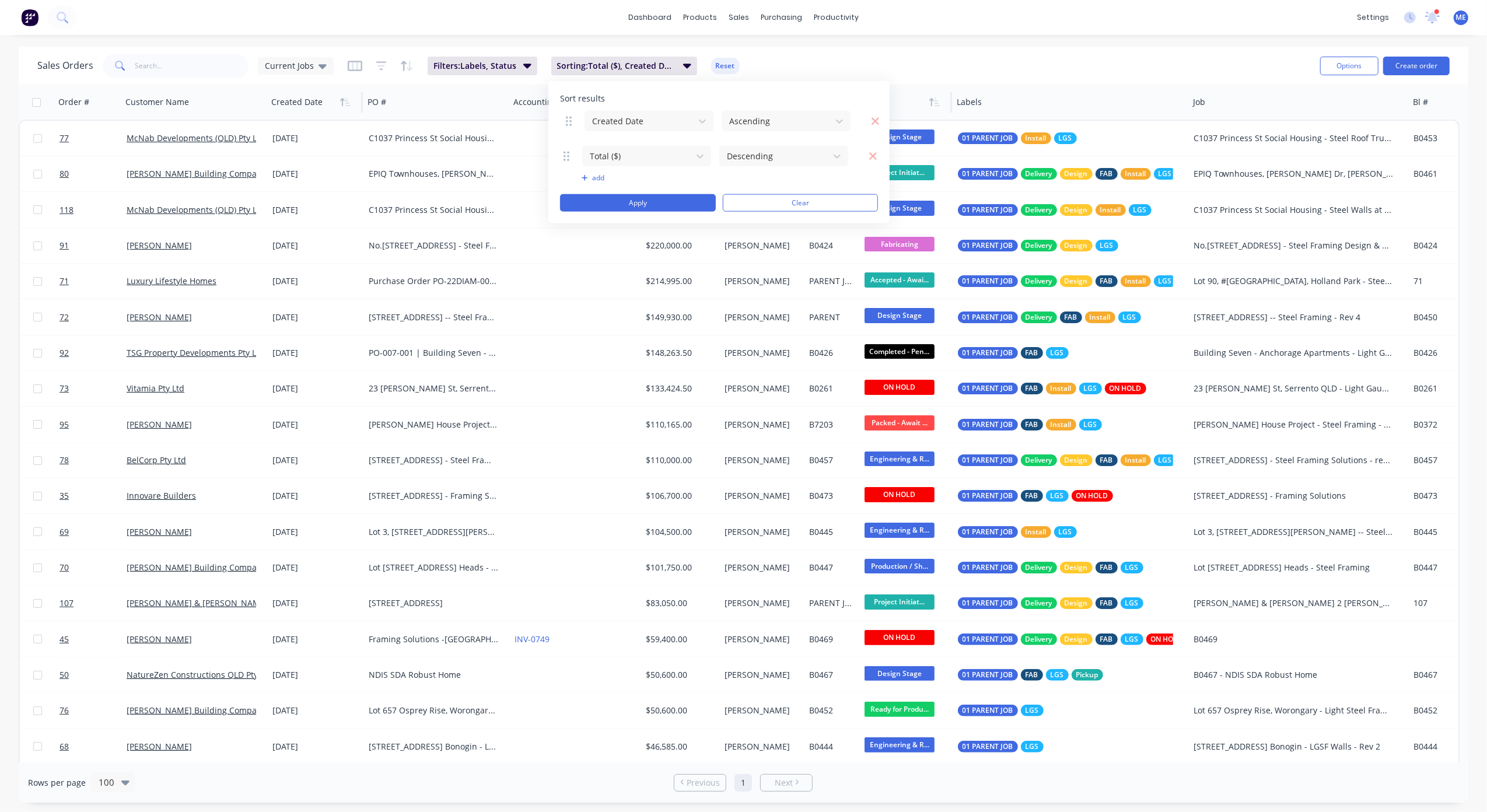
drag, startPoint x: 566, startPoint y: 155, endPoint x: 568, endPoint y: 120, distance: 35.1
click at [568, 120] on icon at bounding box center [568, 120] width 6 height 12
click at [660, 201] on button "Apply" at bounding box center [638, 202] width 156 height 17
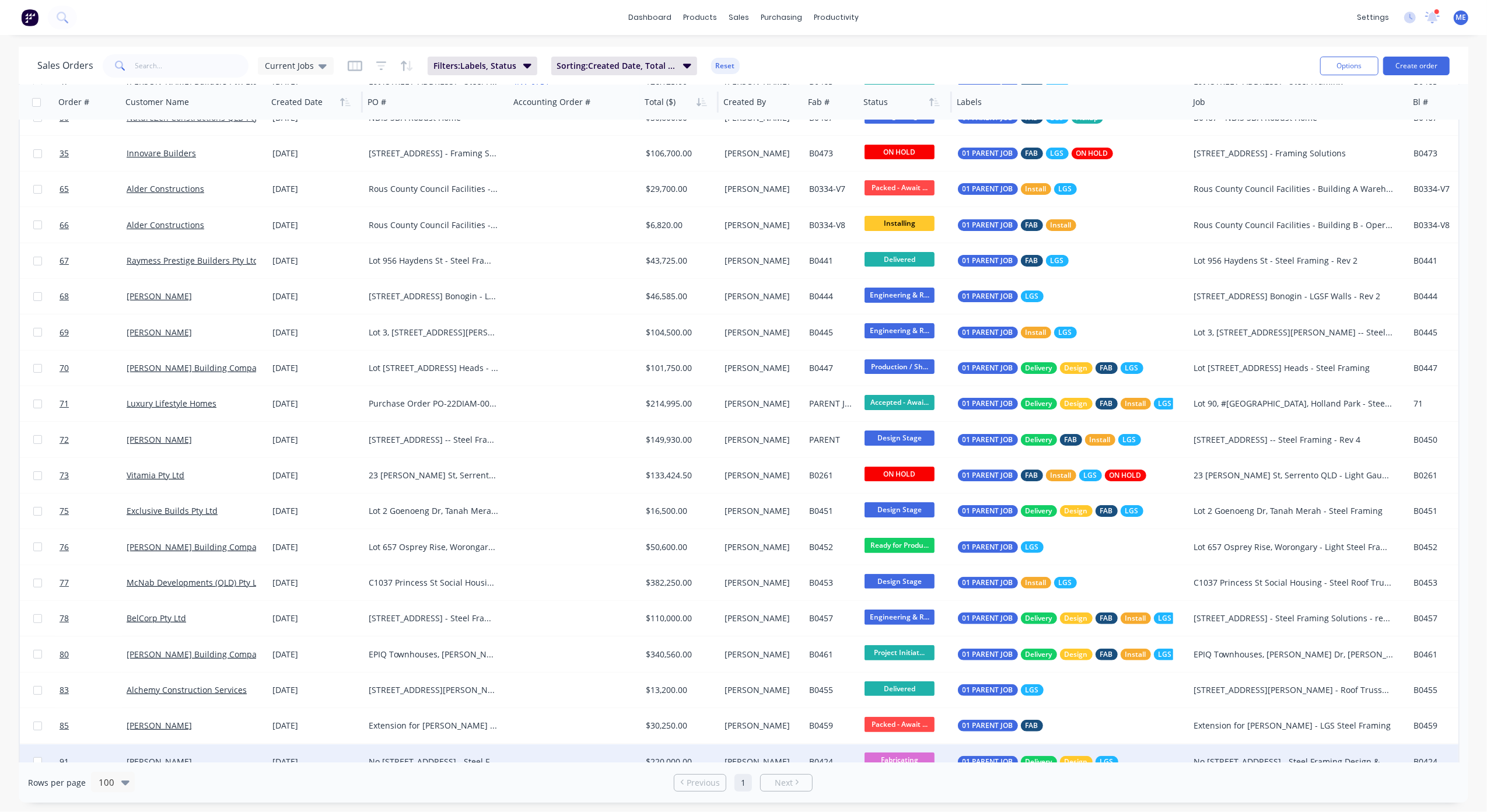
scroll to position [0, 0]
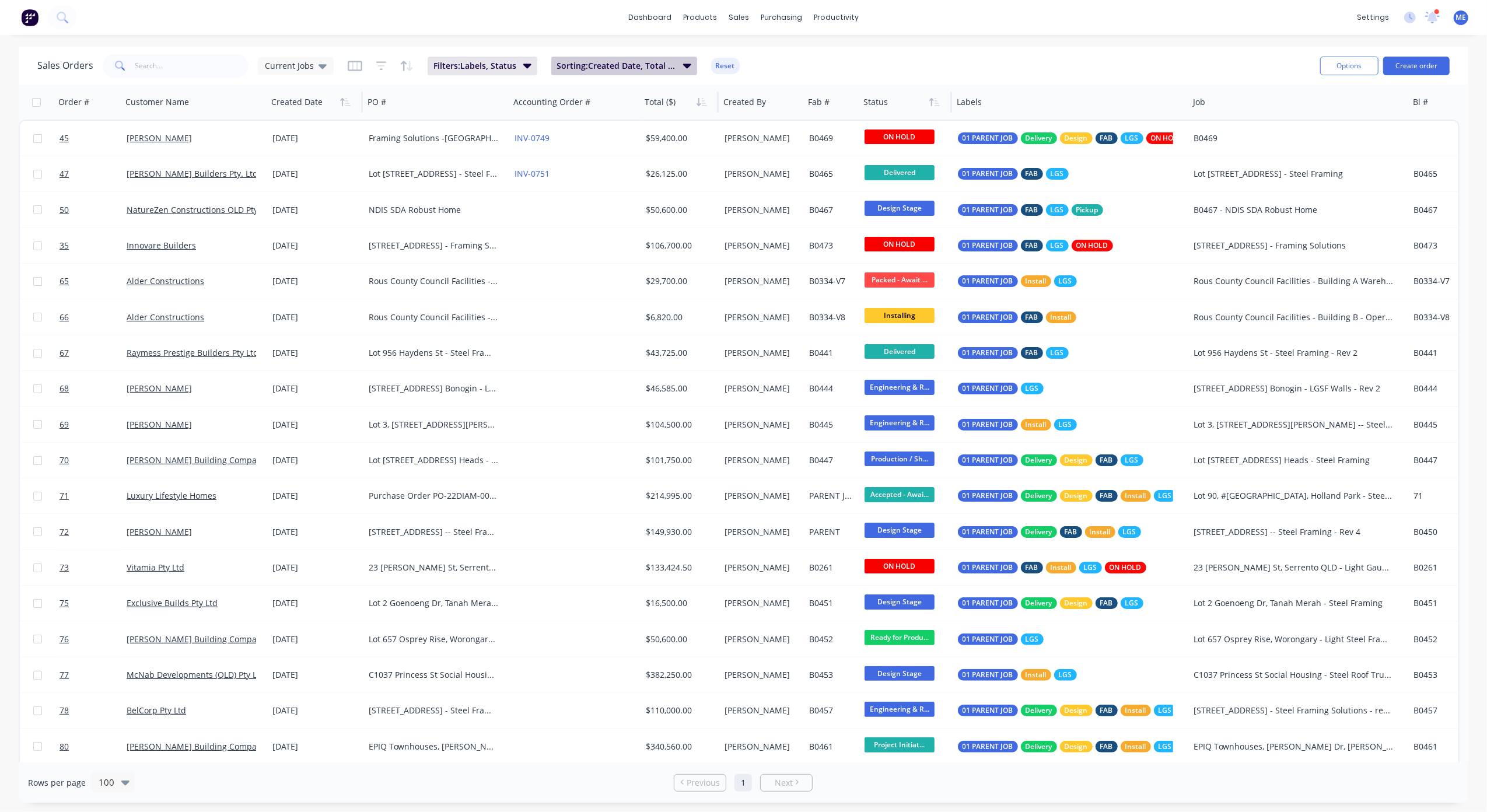
click at [671, 70] on span "Sorting: Created Date, Total ($)" at bounding box center [617, 66] width 119 height 12
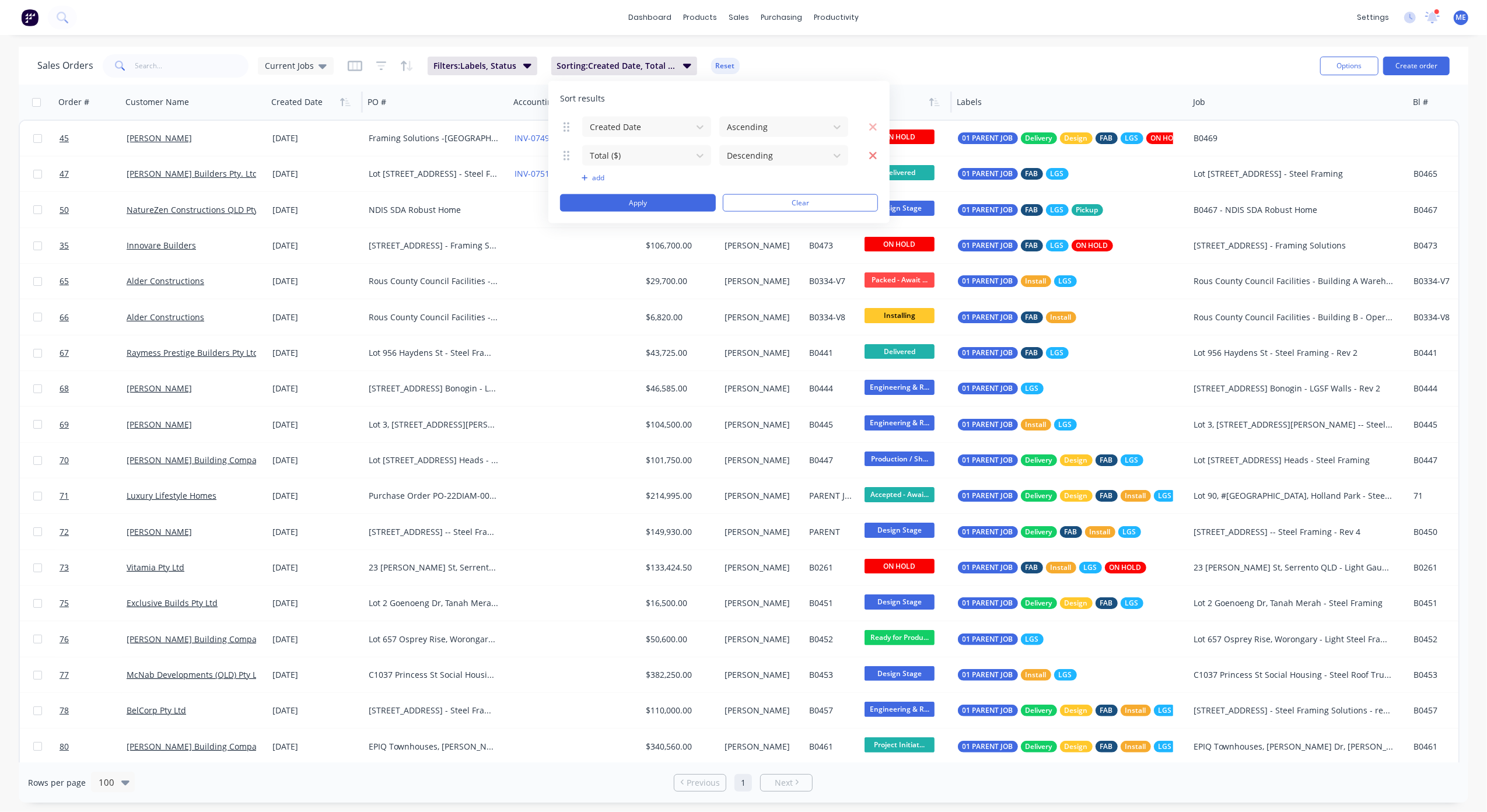
click at [875, 155] on icon "button" at bounding box center [873, 155] width 8 height 8
click at [601, 148] on button "add" at bounding box center [646, 149] width 130 height 10
click at [654, 153] on div at bounding box center [637, 155] width 97 height 14
click at [617, 271] on div "Status" at bounding box center [646, 278] width 128 height 21
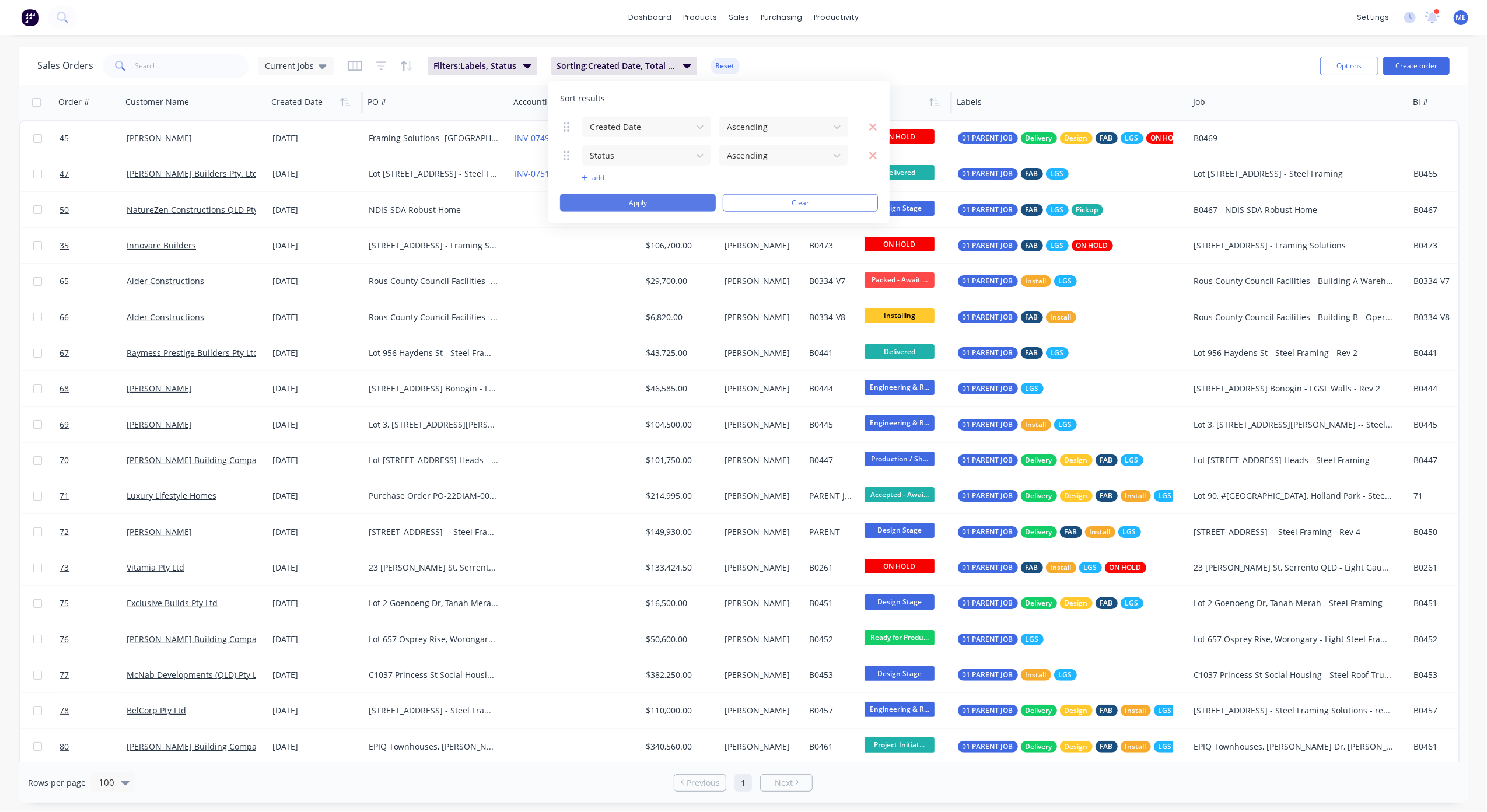
click at [654, 204] on button "Apply" at bounding box center [638, 202] width 156 height 17
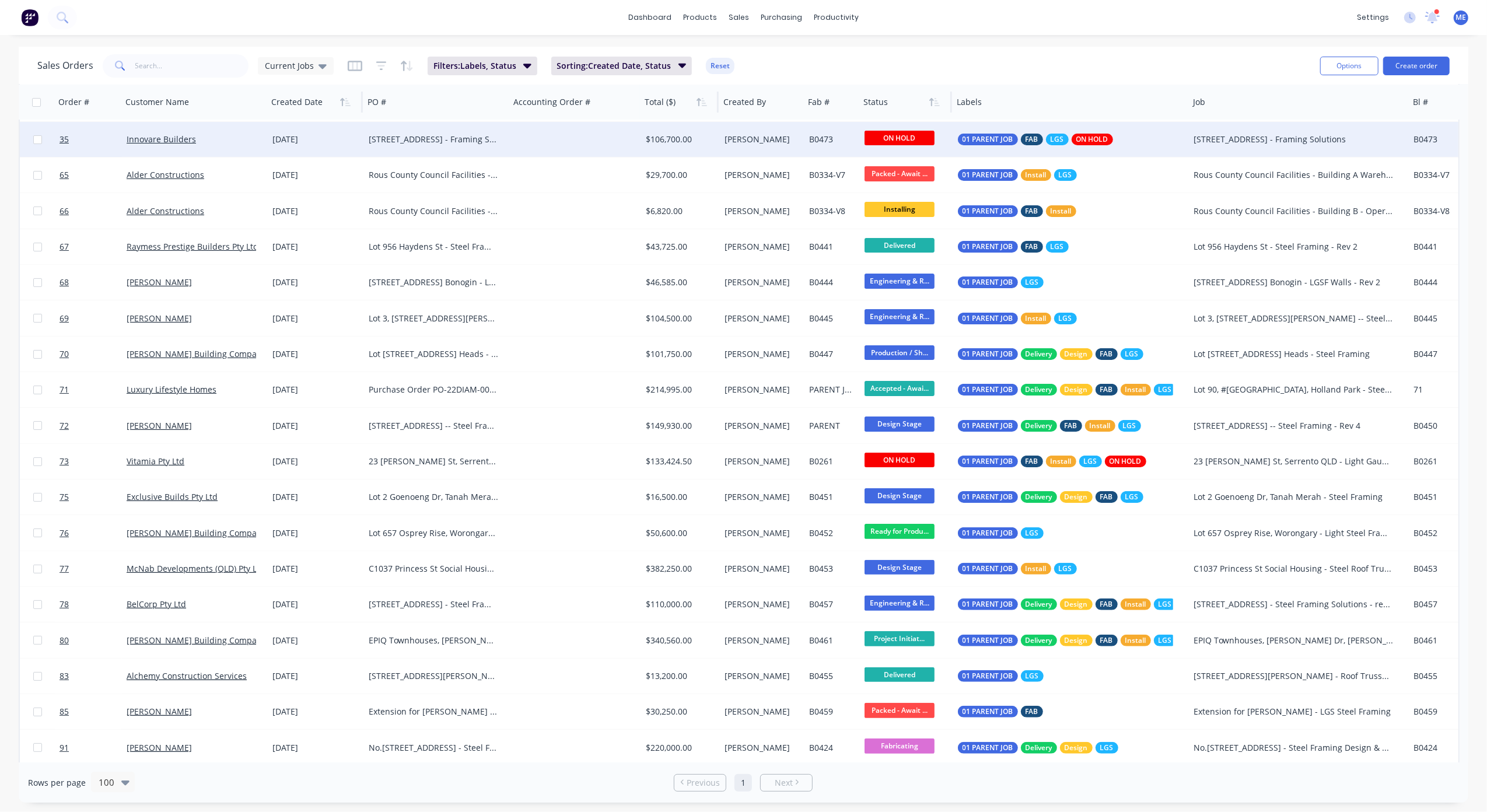
scroll to position [0, 0]
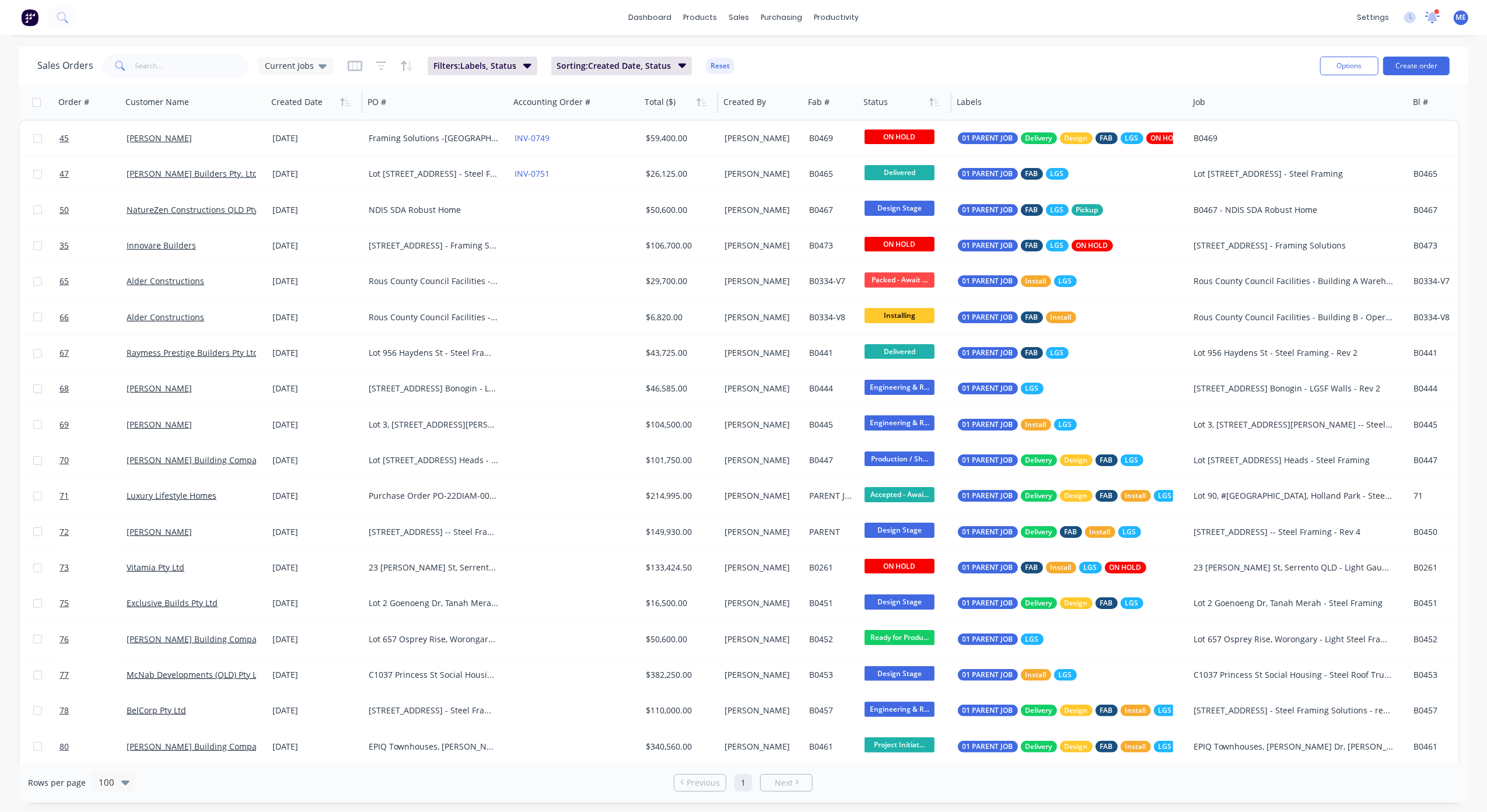
click at [1426, 24] on div at bounding box center [1432, 17] width 15 height 17
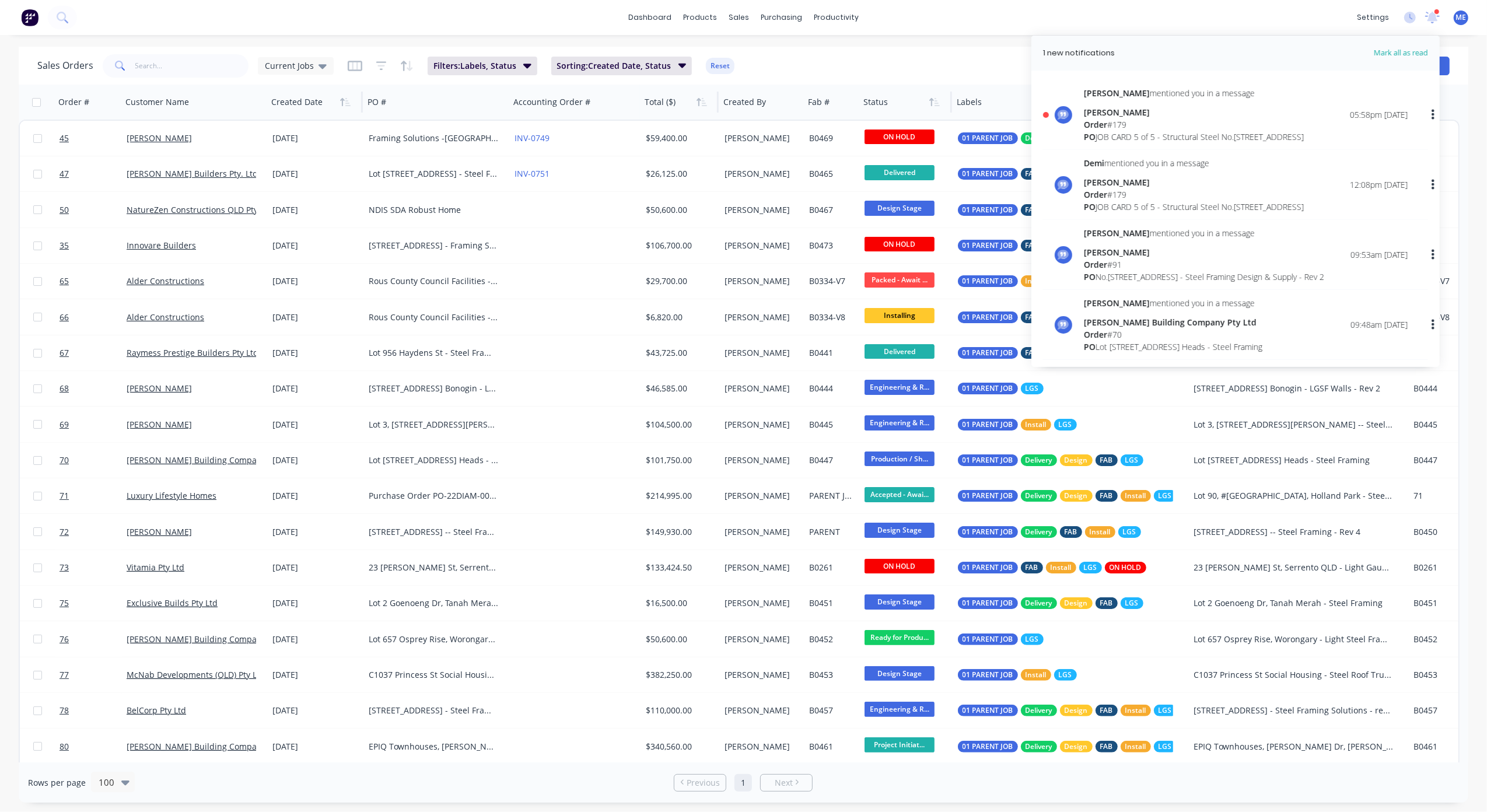
click at [1167, 115] on div "[PERSON_NAME]" at bounding box center [1194, 113] width 220 height 12
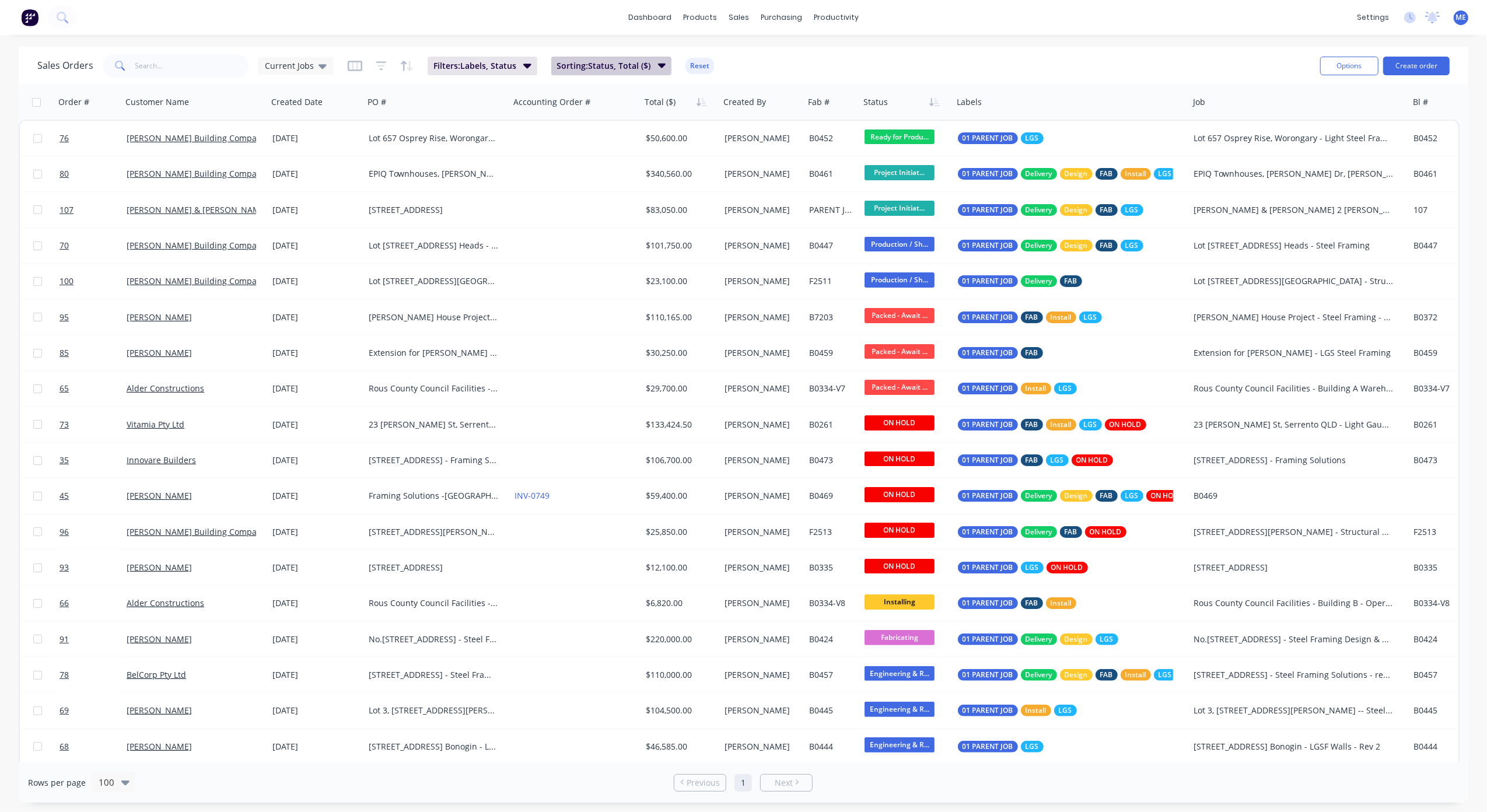
click at [638, 61] on span "Sorting: Status, Total ($)" at bounding box center [604, 66] width 94 height 12
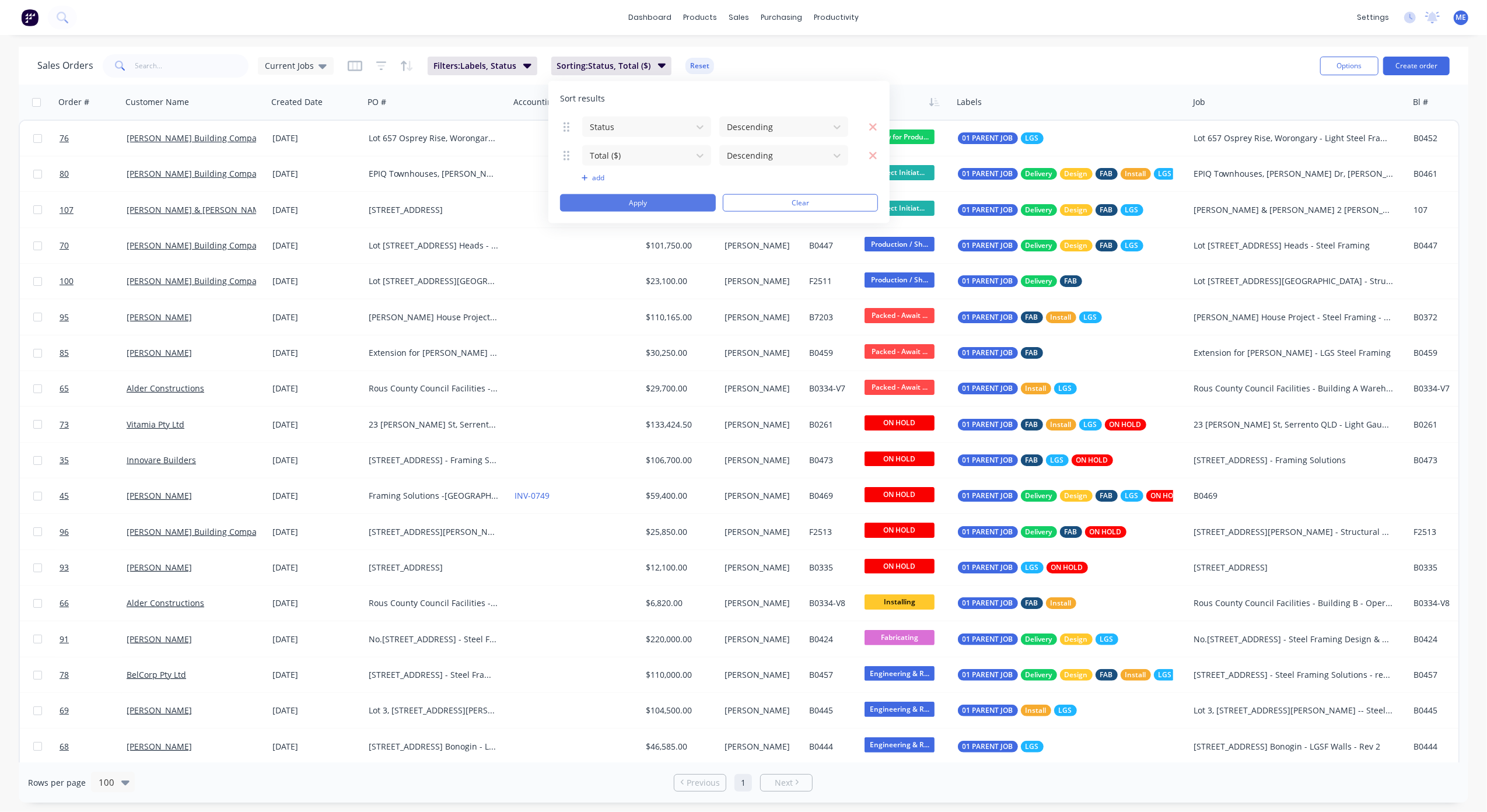
click at [638, 205] on button "Apply" at bounding box center [638, 202] width 156 height 17
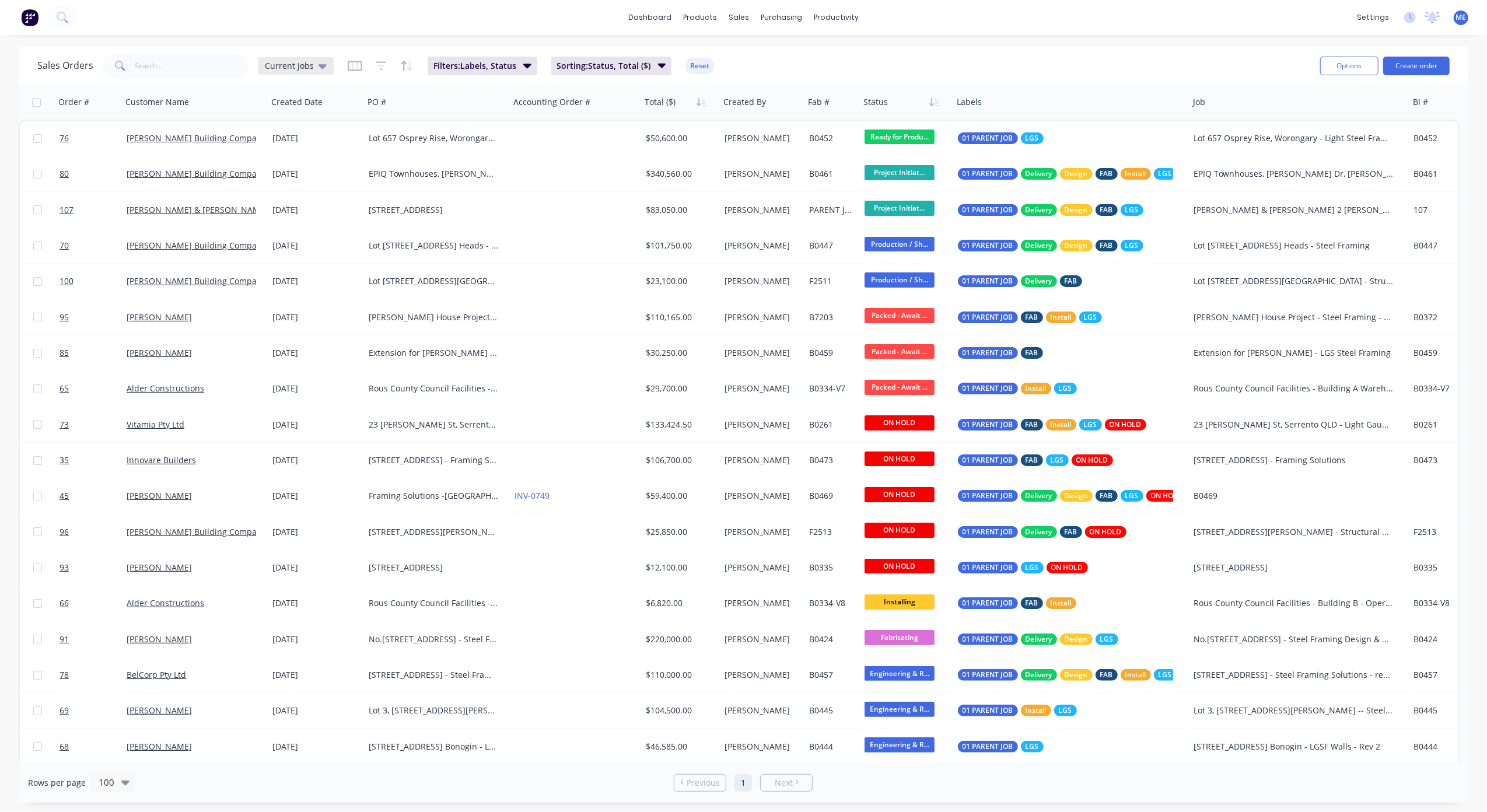
click at [303, 64] on span "Current Jobs" at bounding box center [289, 66] width 49 height 12
click at [347, 139] on button "Save new view" at bounding box center [339, 139] width 156 height 17
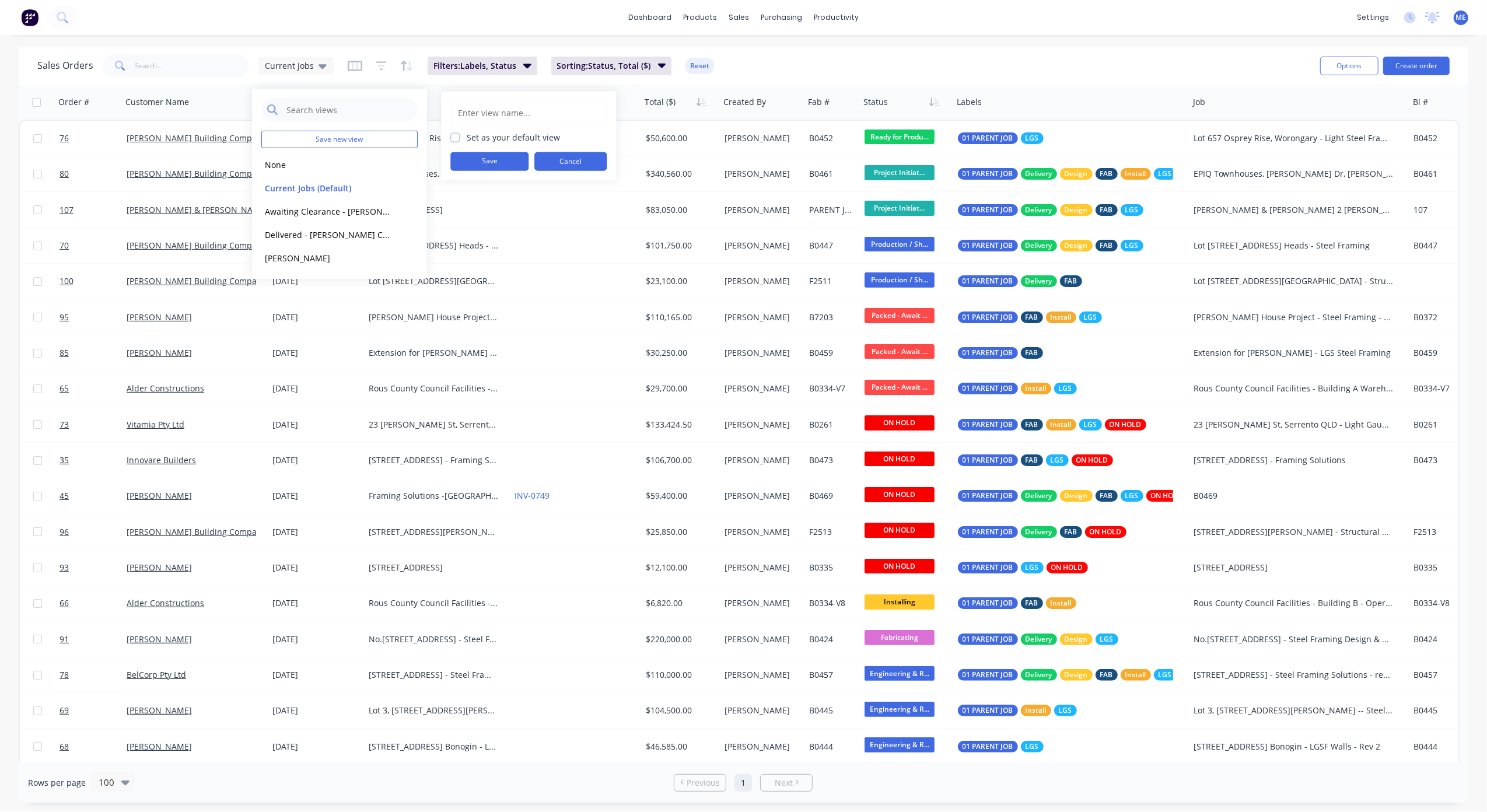
click at [573, 162] on button "Cancel" at bounding box center [570, 161] width 73 height 19
click at [809, 58] on div "Sales Orders Current Jobs Filters: Labels, Status Sorting: Status, Total ($) Re…" at bounding box center [674, 65] width 1274 height 28
